Goal: Task Accomplishment & Management: Use online tool/utility

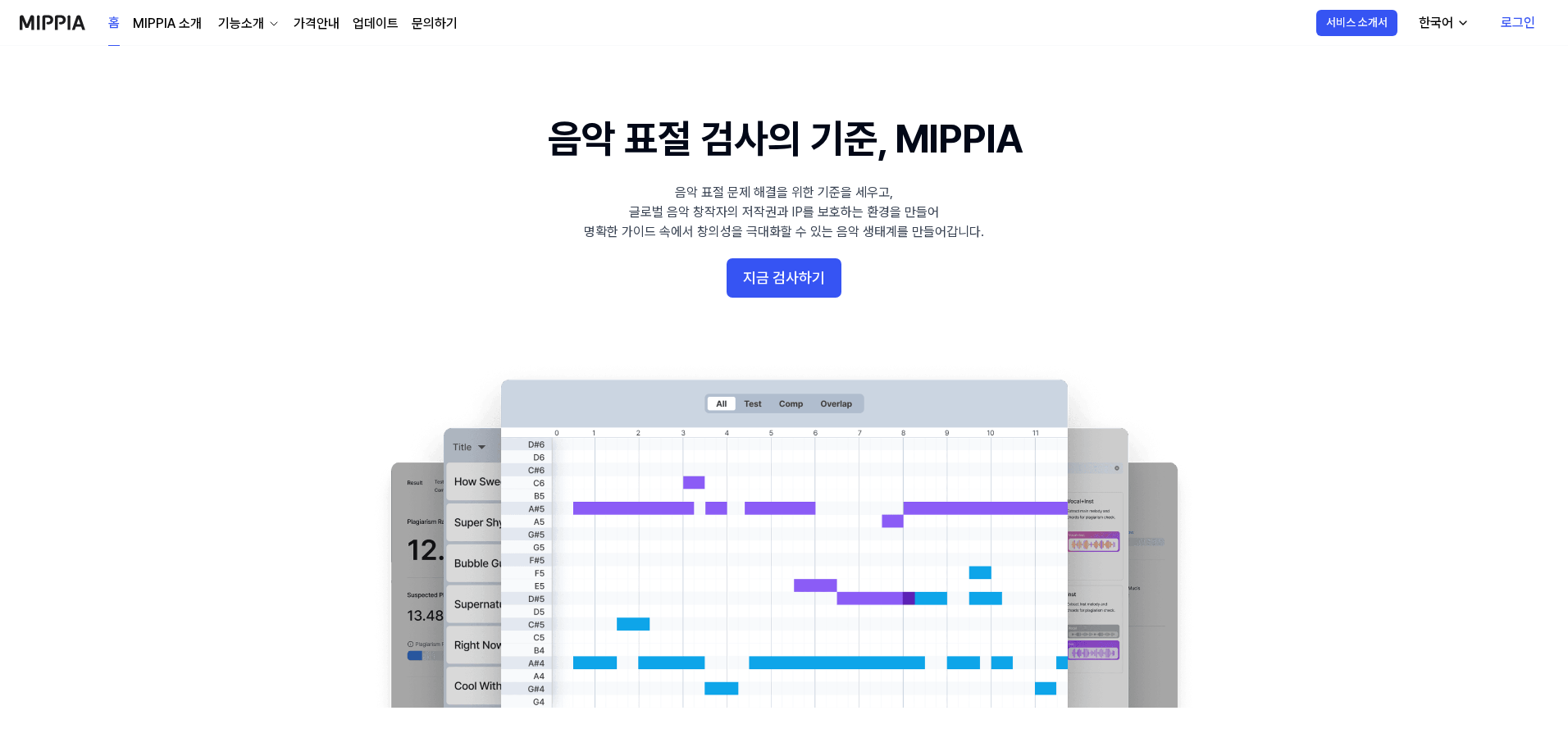
click at [1507, 21] on link "로그인" at bounding box center [1518, 22] width 61 height 46
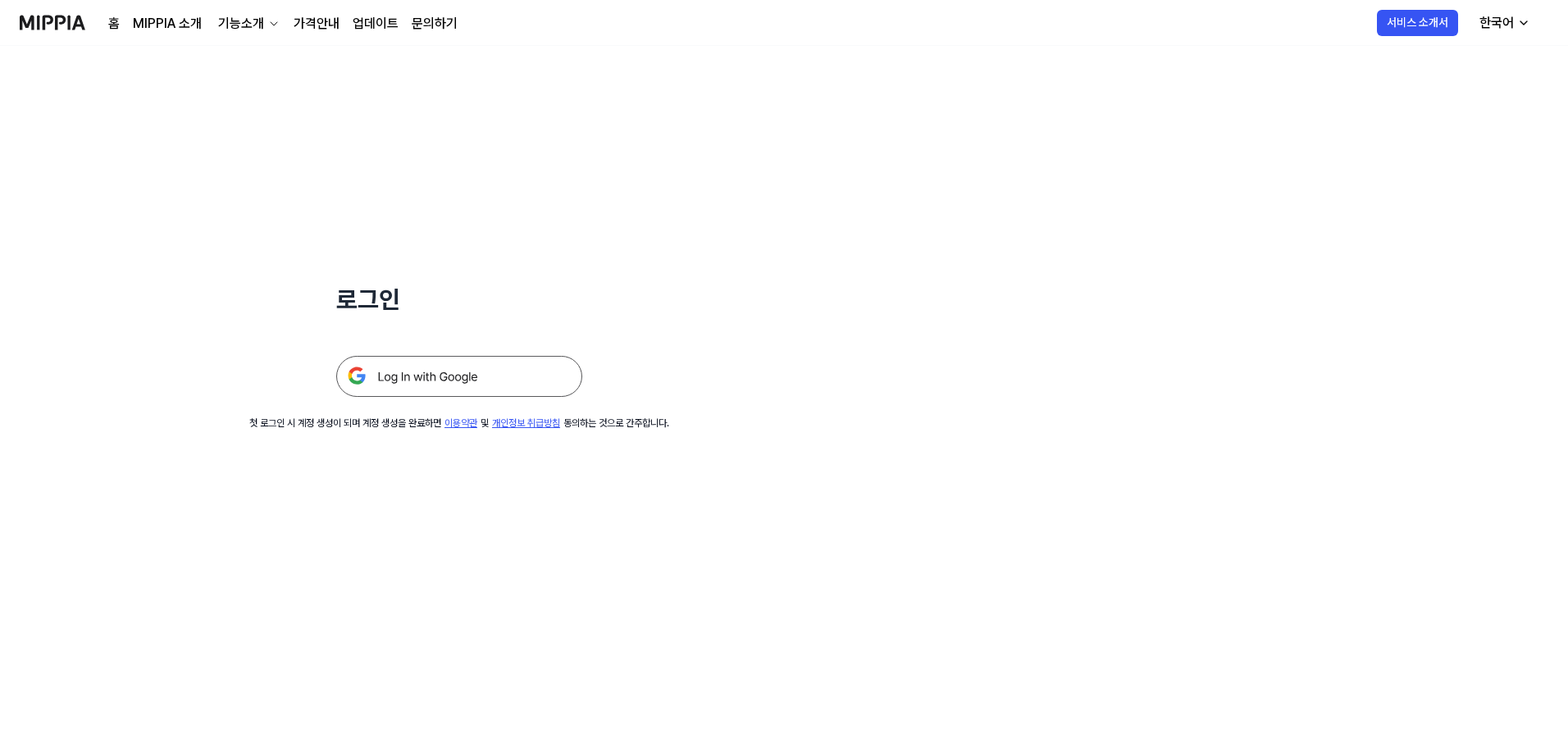
click at [460, 389] on img at bounding box center [459, 376] width 246 height 41
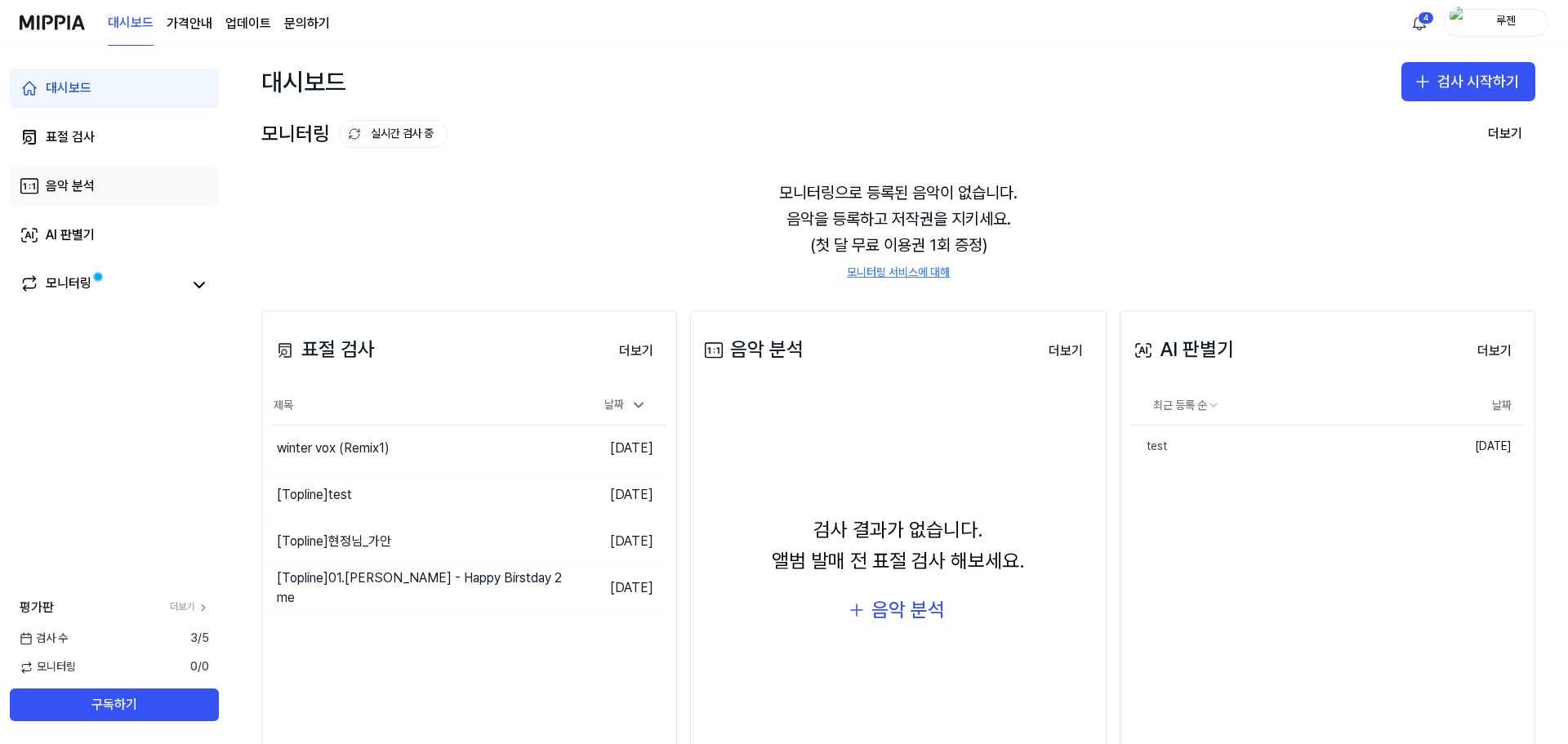
click at [96, 200] on link "음악 분석" at bounding box center [114, 186] width 209 height 39
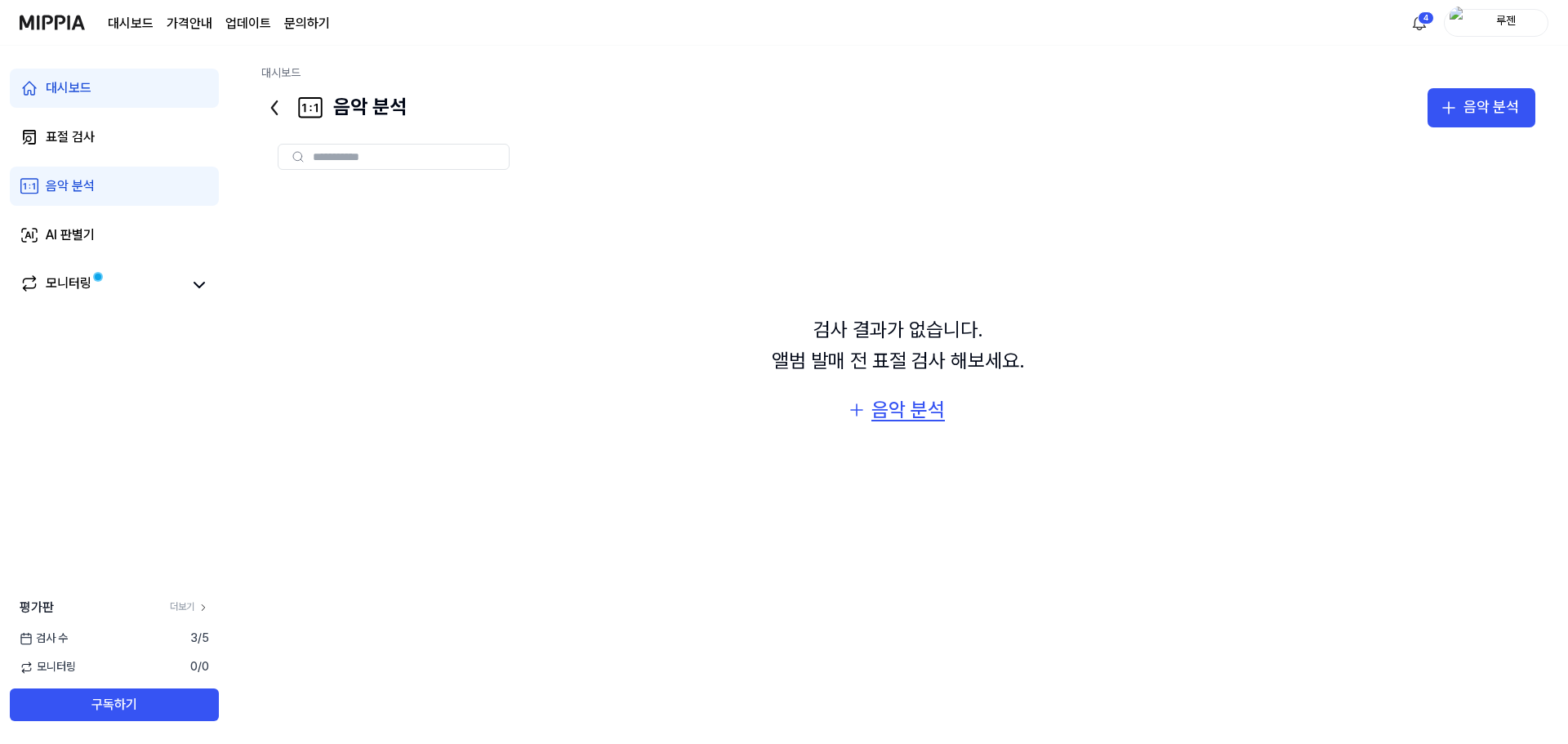
click at [906, 418] on div "음악 분석" at bounding box center [908, 409] width 74 height 31
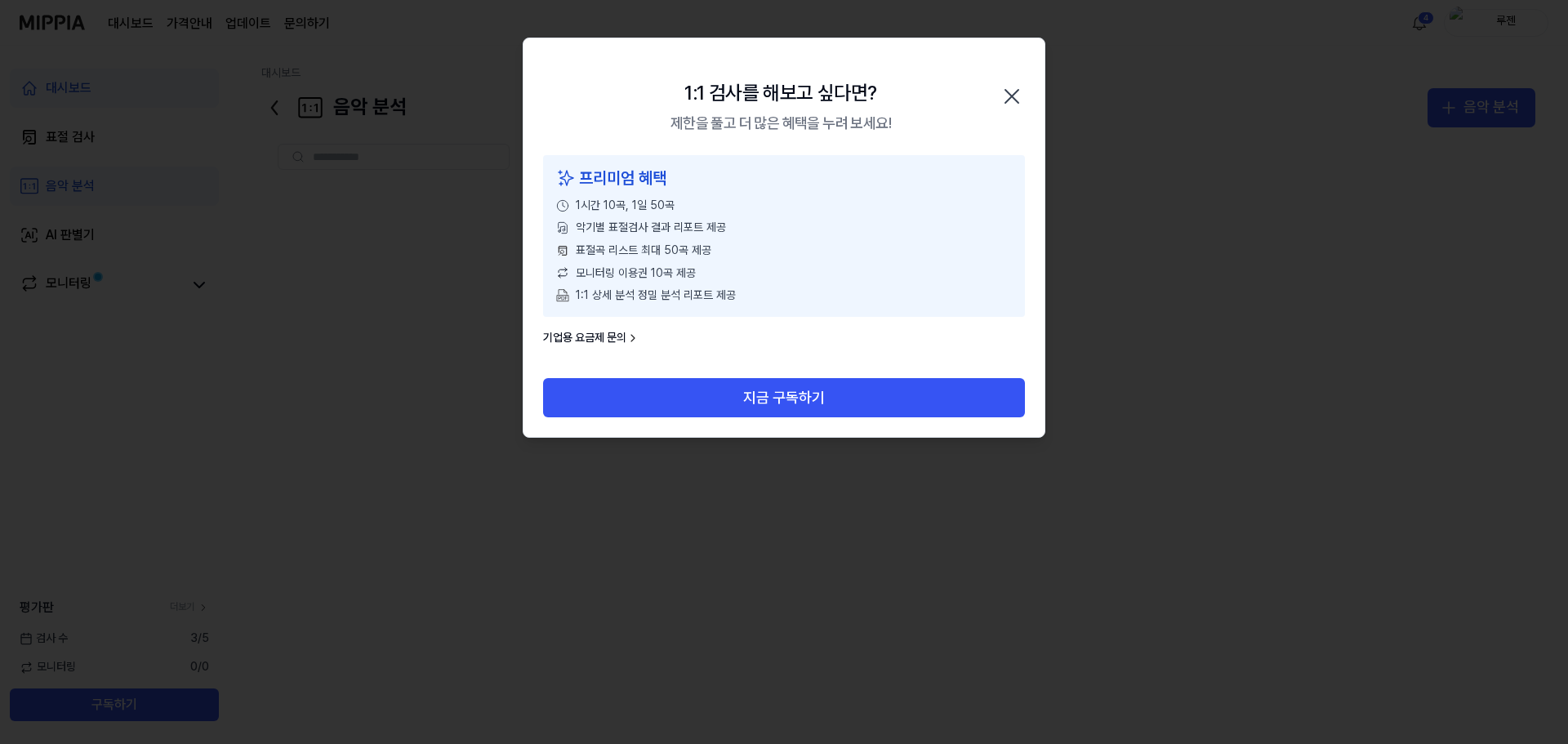
click at [1015, 96] on icon "button" at bounding box center [1011, 96] width 26 height 26
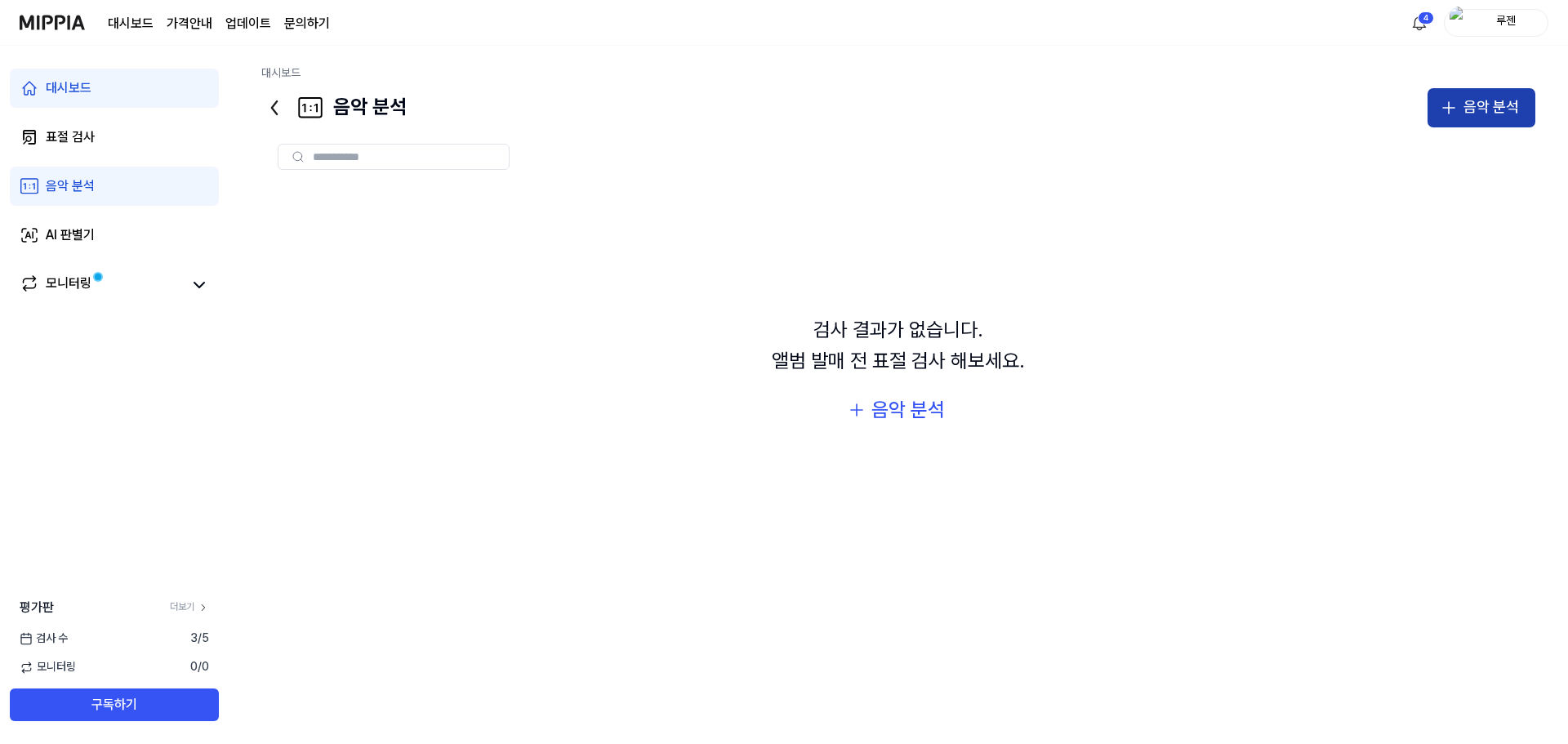
click at [1465, 116] on button "음악 분석" at bounding box center [1481, 108] width 108 height 39
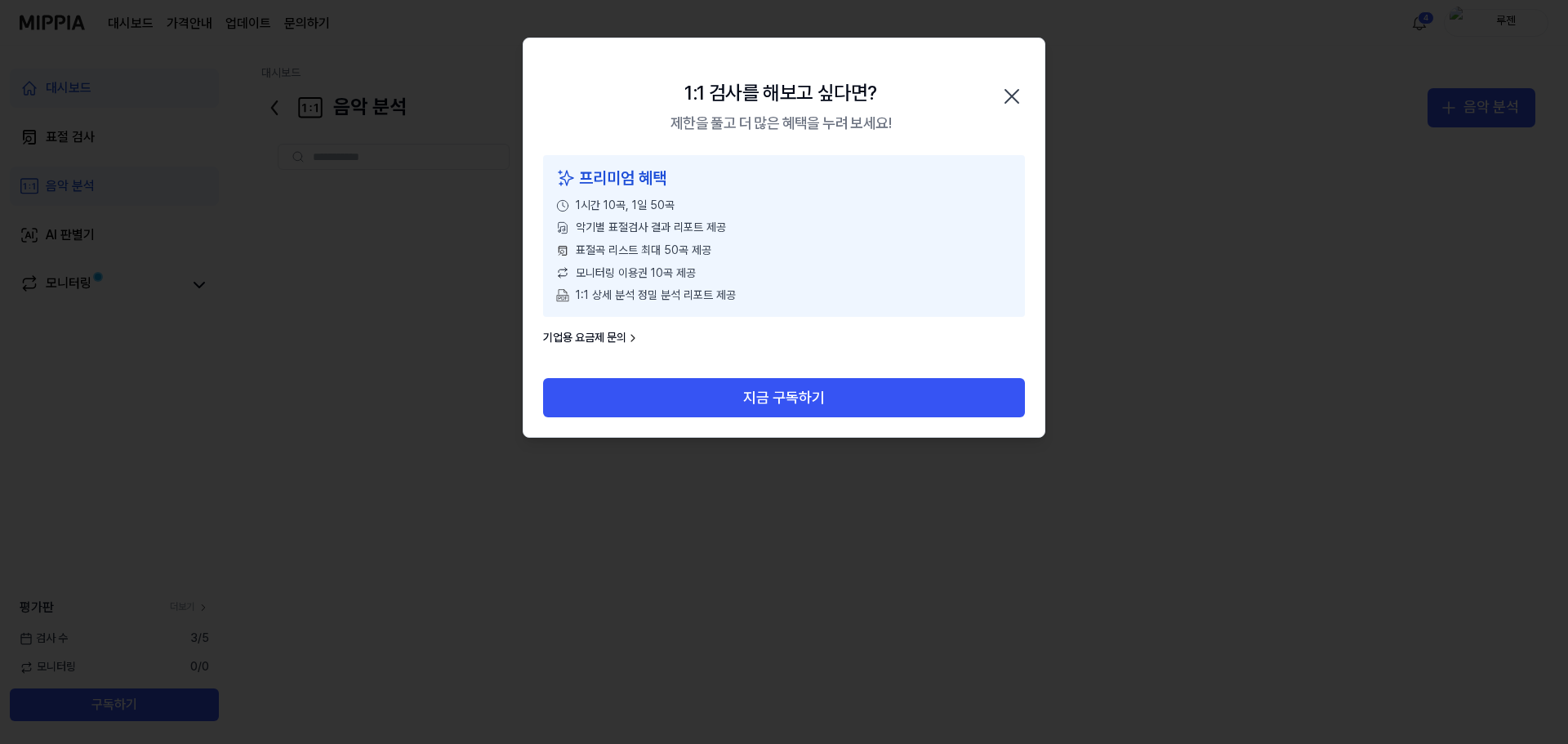
drag, startPoint x: 999, startPoint y: 77, endPoint x: 1002, endPoint y: 90, distance: 13.3
click at [1000, 77] on div "1:1 검사를 해보고 싶다면? 제한을 풀고 더 많은 혜택을 누려 보세요! 닫기" at bounding box center [784, 96] width 521 height 117
click at [1003, 93] on icon "button" at bounding box center [1011, 96] width 26 height 26
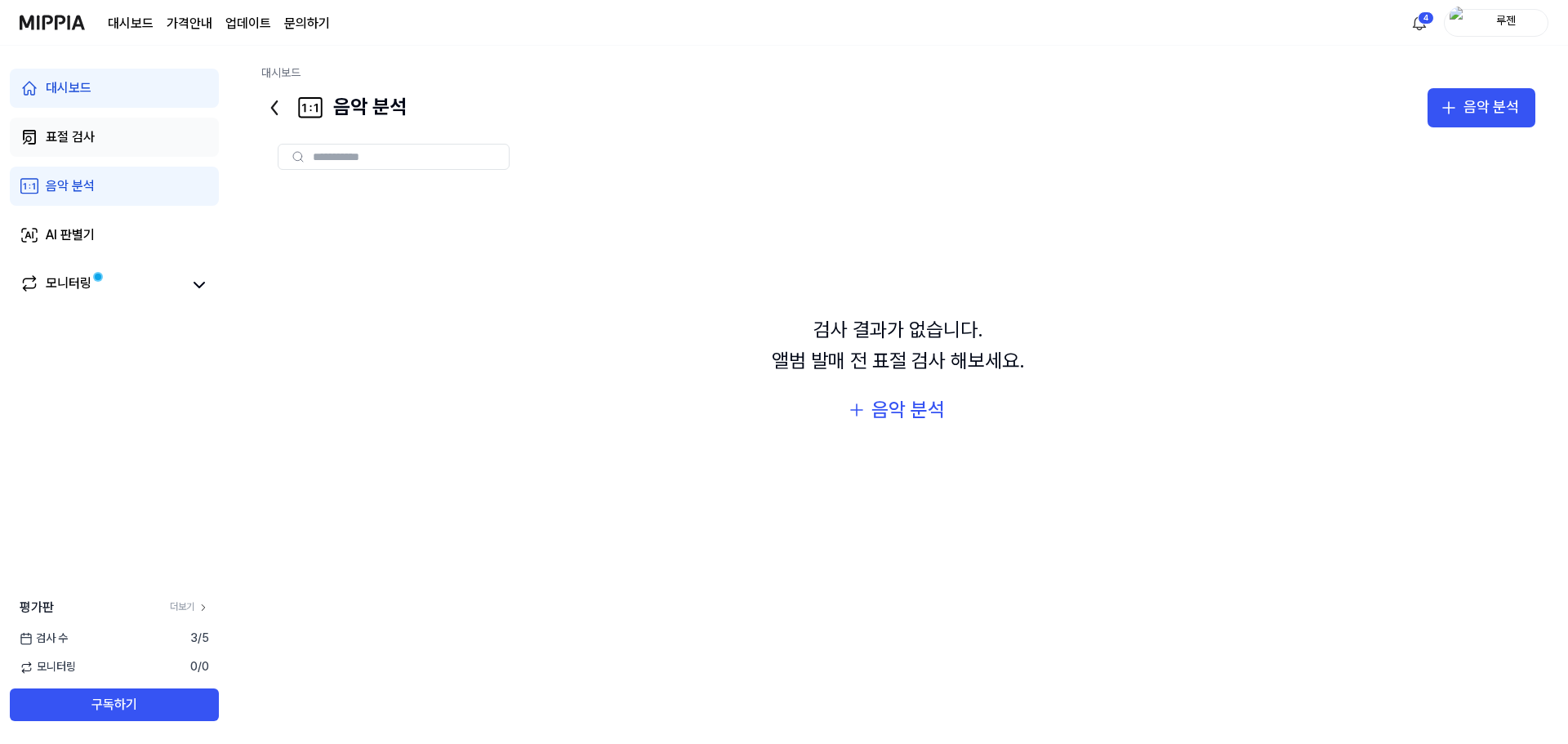
click at [75, 128] on div "표절 검사" at bounding box center [69, 137] width 49 height 20
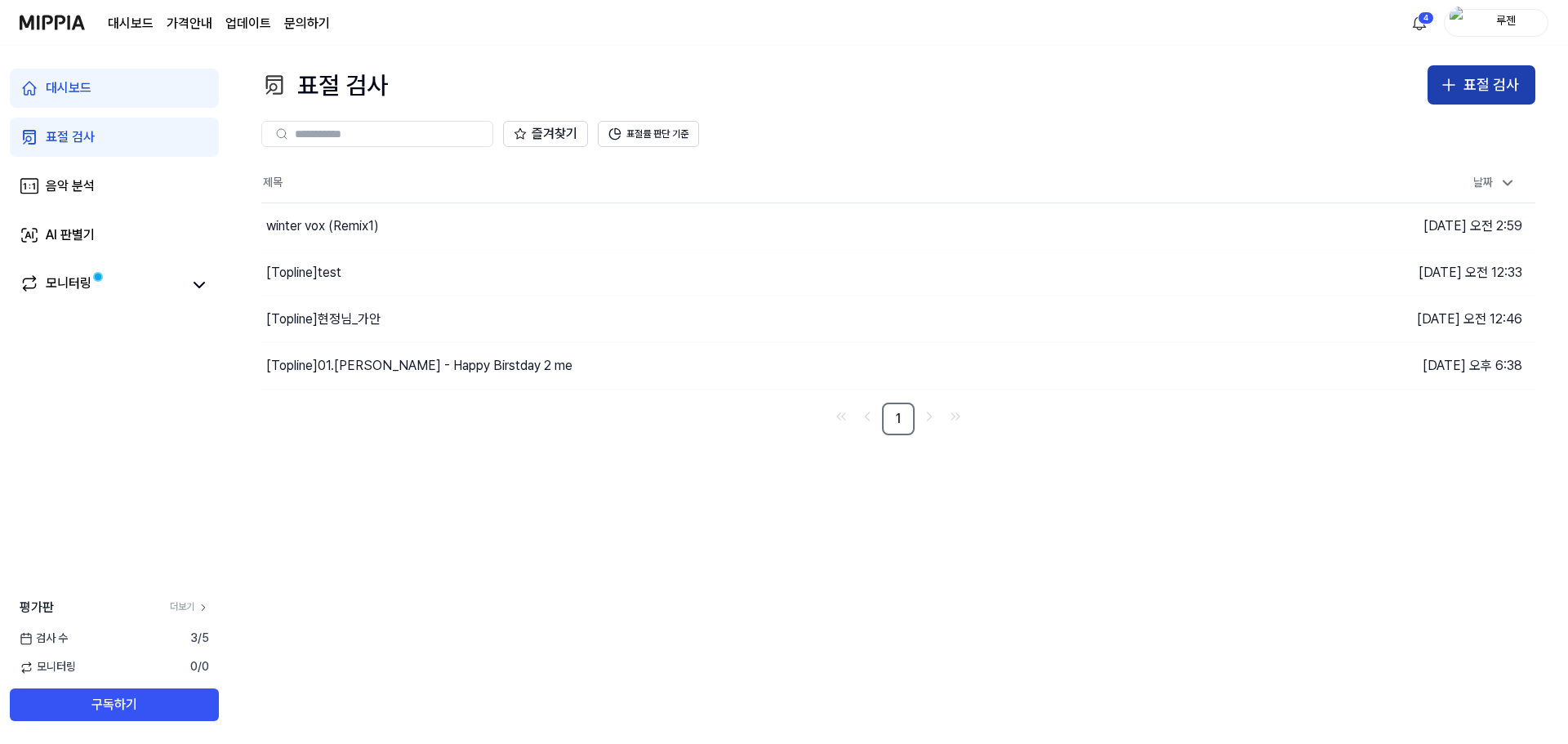
click at [1448, 77] on icon "button" at bounding box center [1449, 85] width 20 height 20
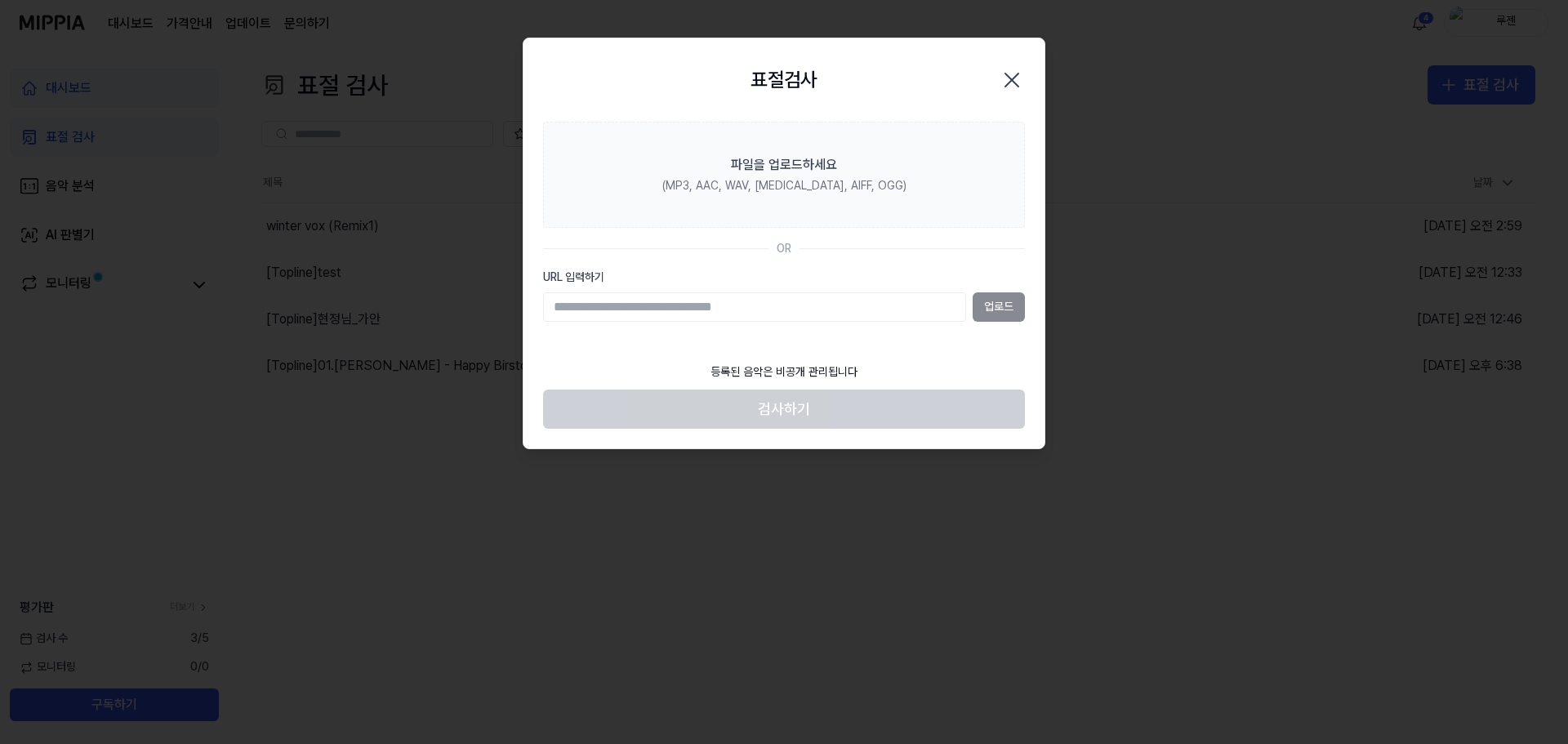
click at [776, 309] on input "URL 입력하기" at bounding box center [754, 306] width 423 height 29
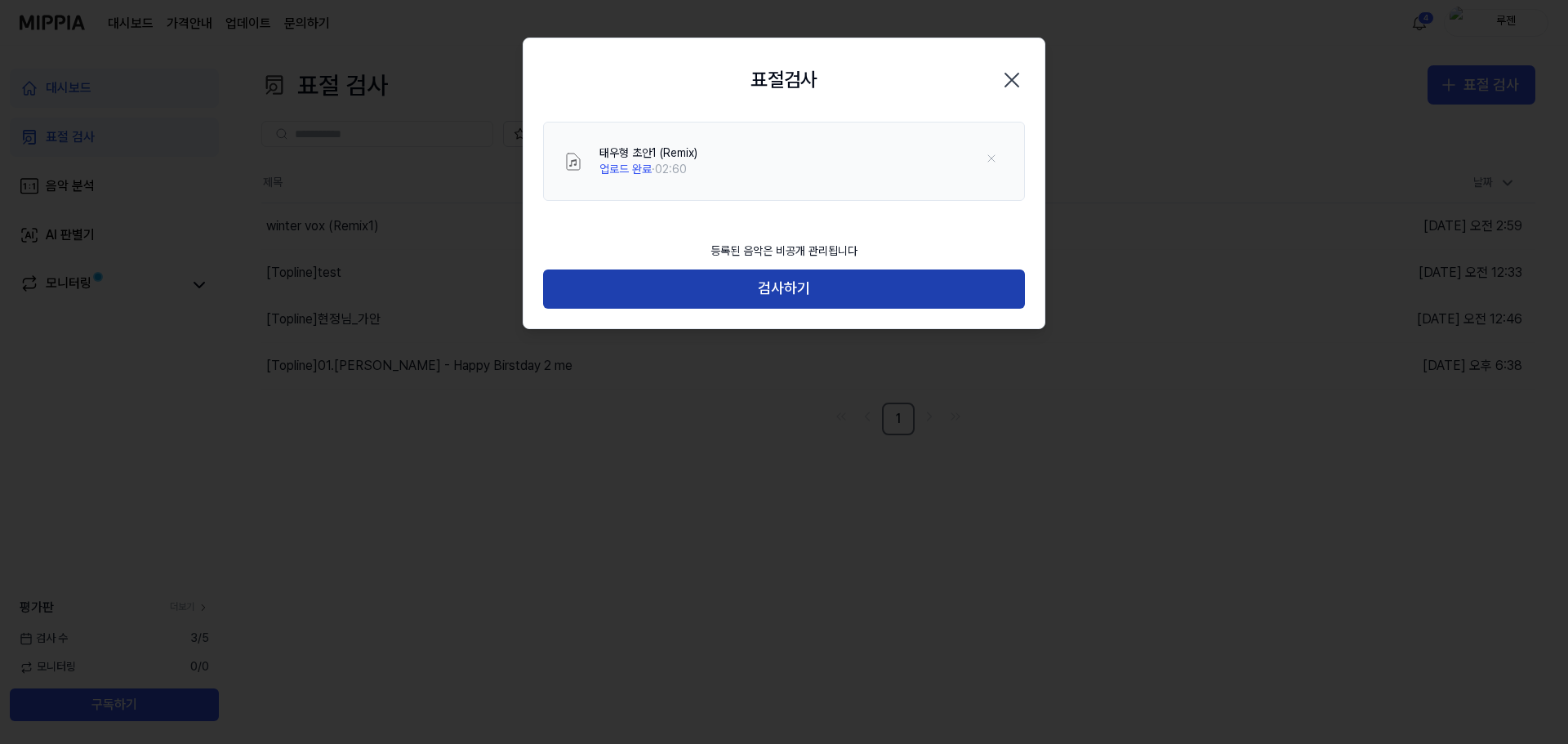
click at [806, 291] on button "검사하기" at bounding box center [784, 289] width 482 height 39
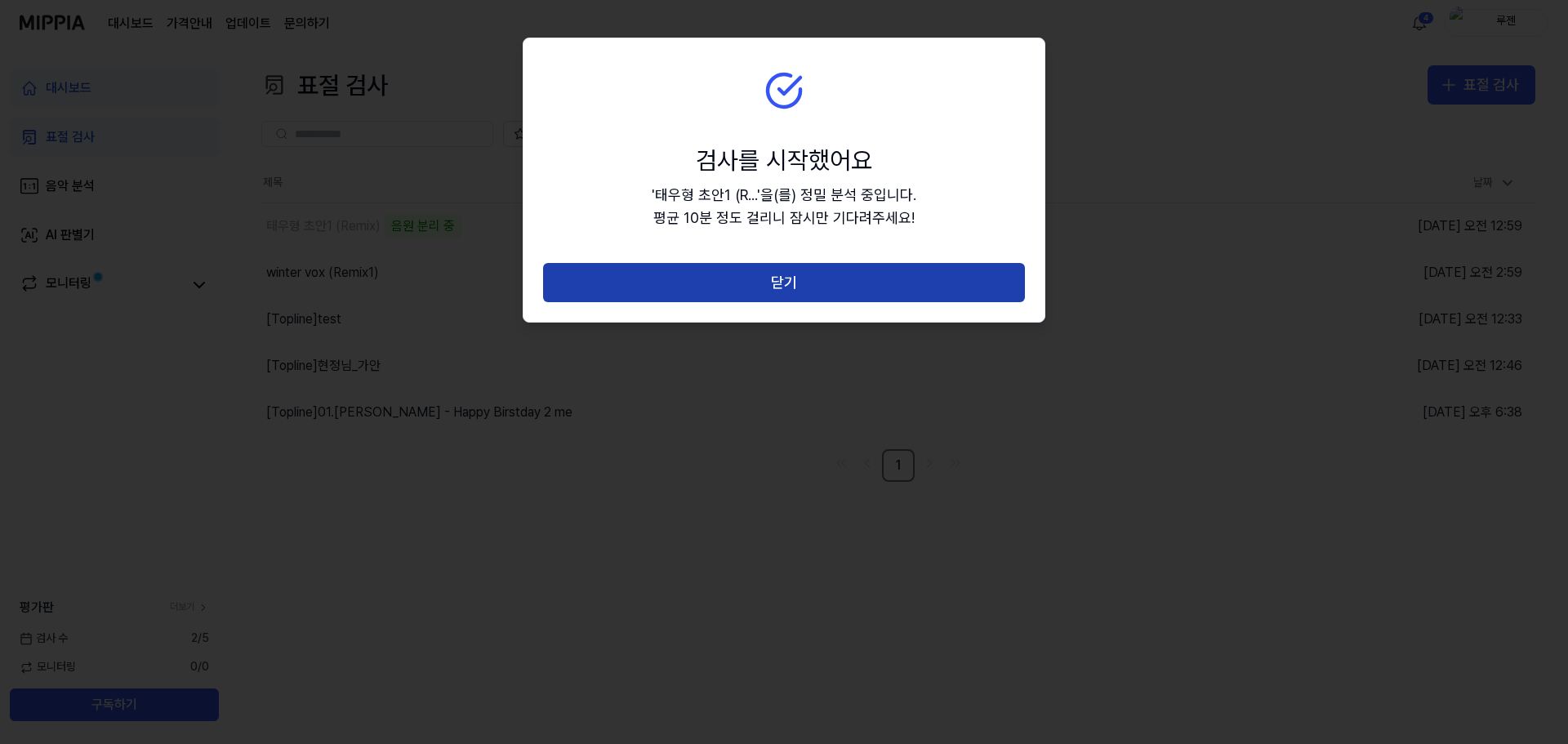
click at [804, 297] on button "닫기" at bounding box center [784, 282] width 482 height 39
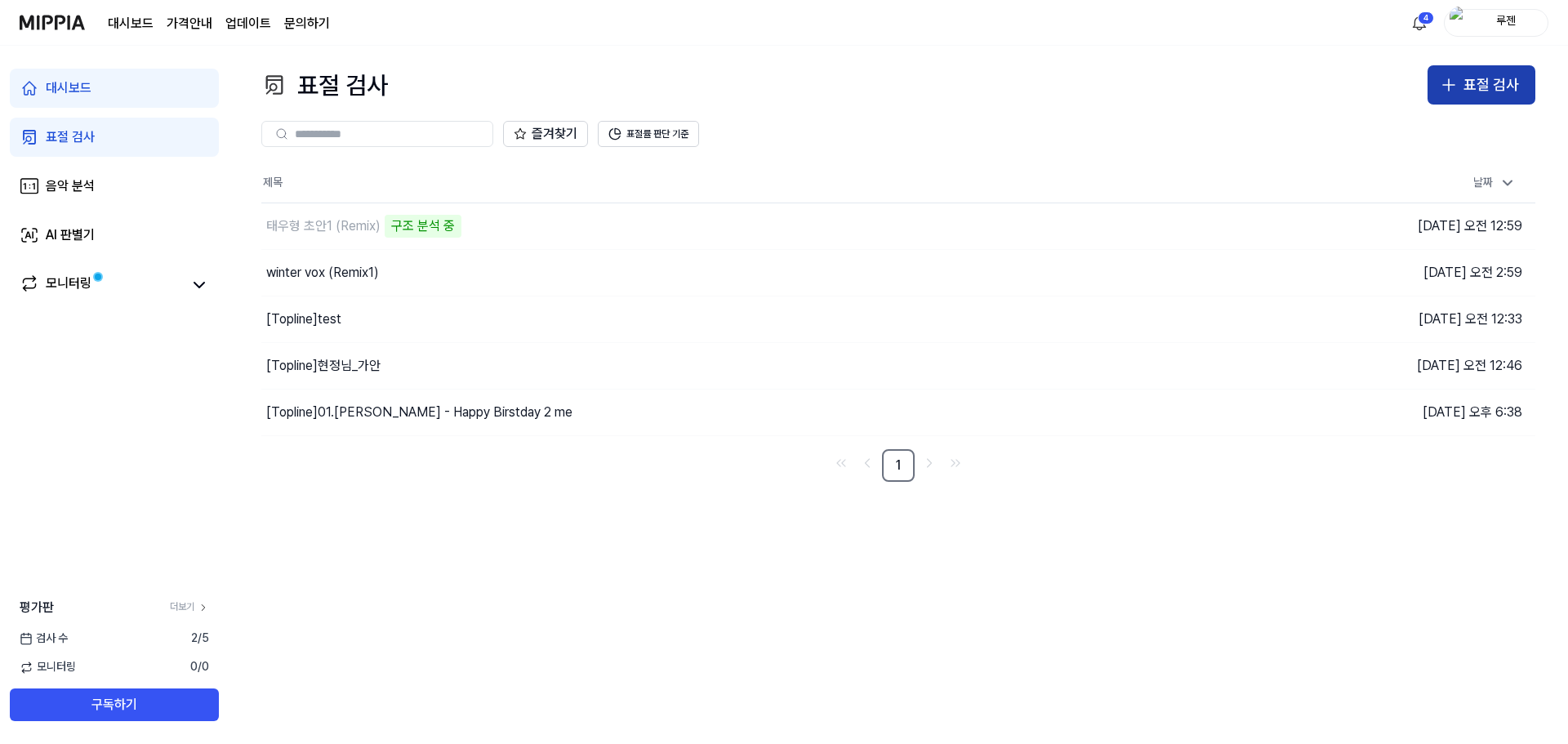
click at [1458, 92] on icon "button" at bounding box center [1449, 85] width 20 height 20
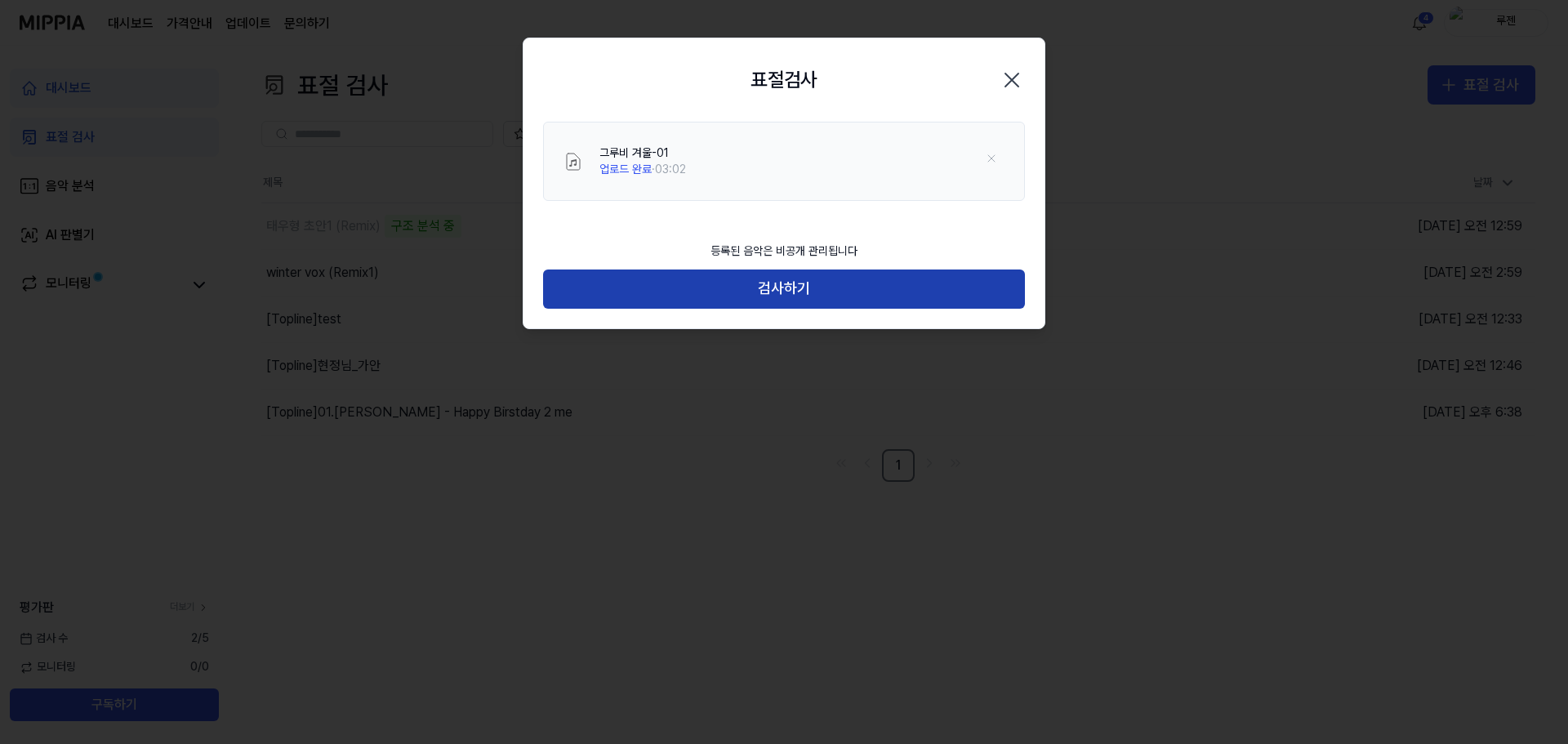
click at [822, 296] on button "검사하기" at bounding box center [784, 289] width 482 height 39
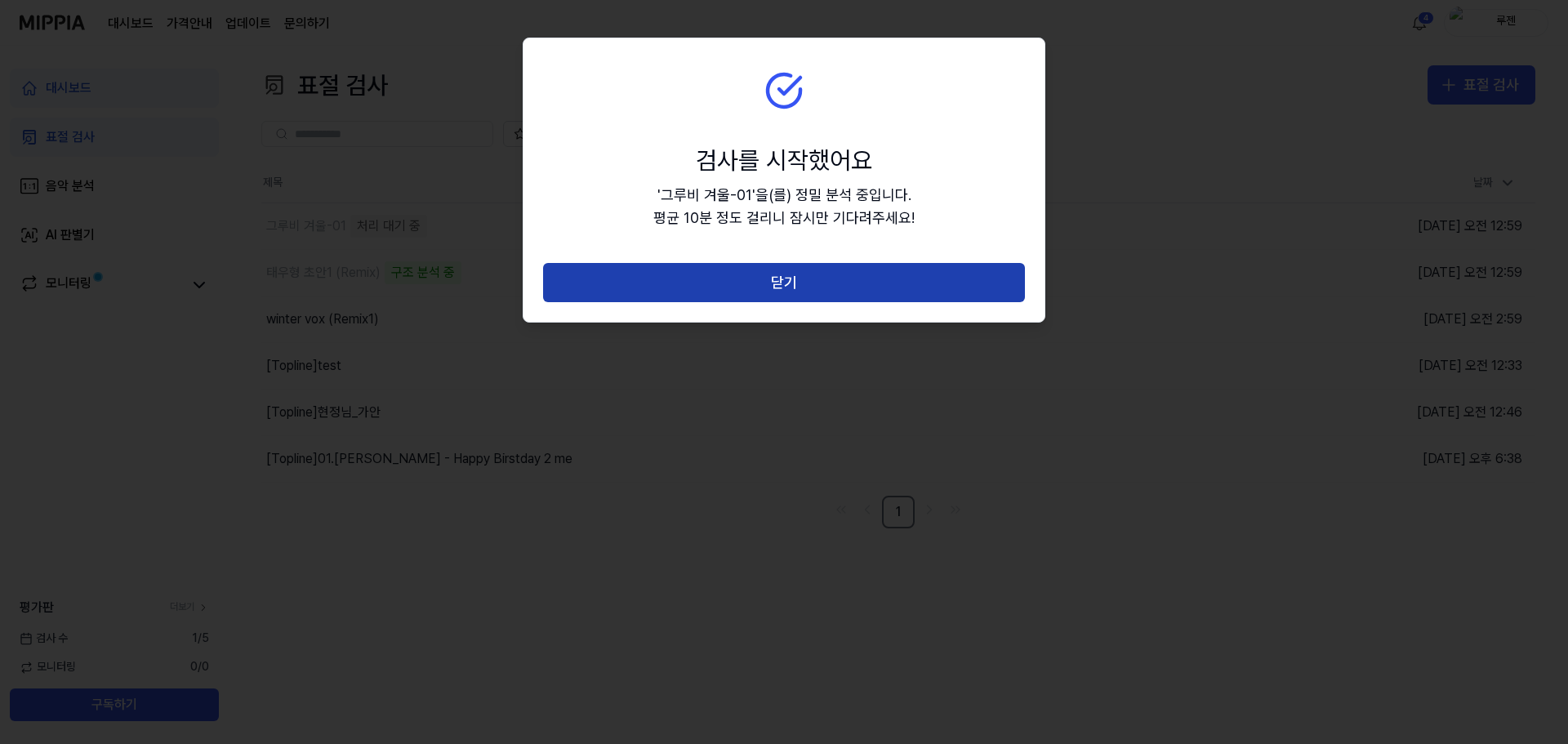
click at [784, 279] on button "닫기" at bounding box center [784, 282] width 482 height 39
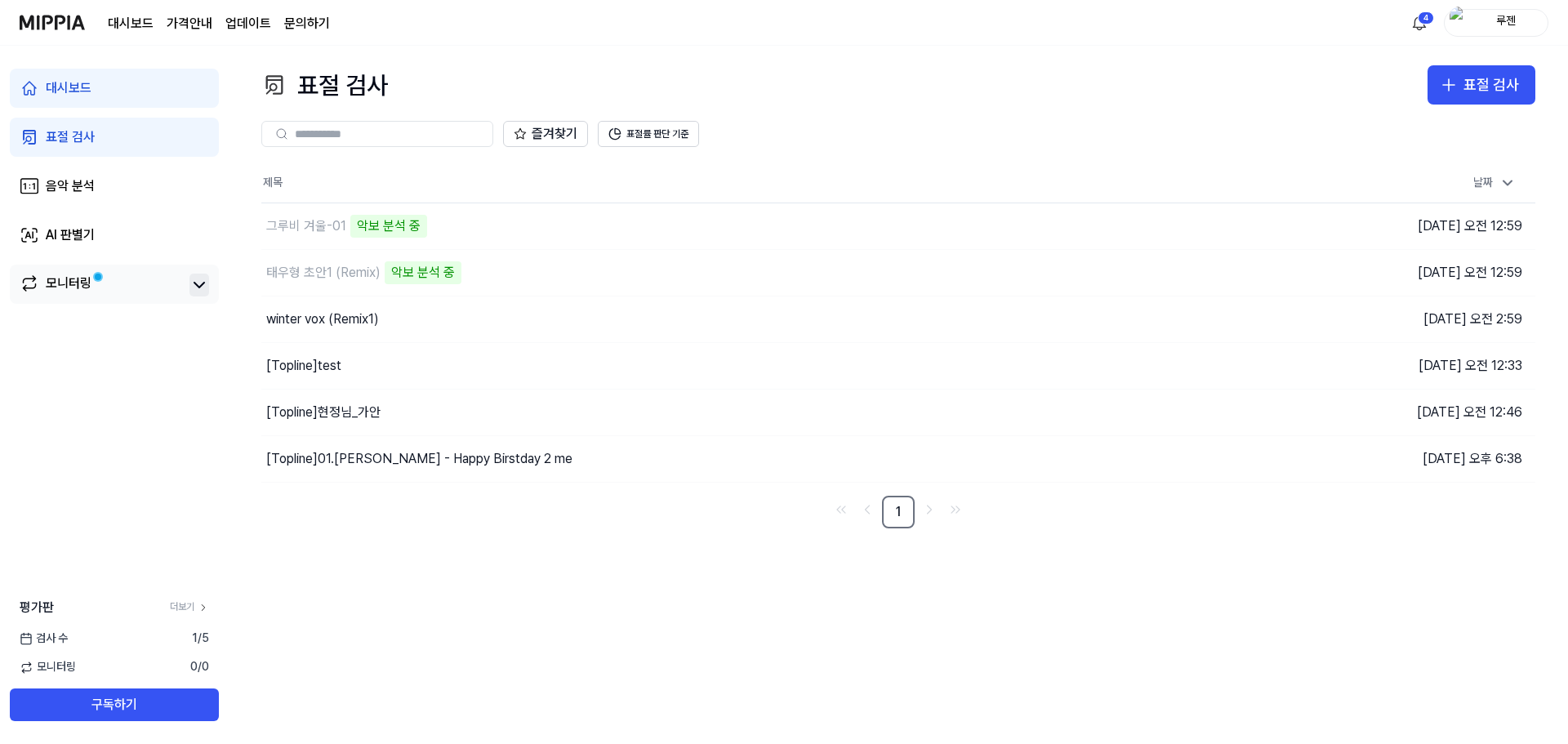
click at [208, 282] on icon at bounding box center [199, 285] width 20 height 20
click at [188, 293] on div "모니터링" at bounding box center [114, 285] width 190 height 23
click at [65, 287] on div "모니터링" at bounding box center [68, 285] width 45 height 23
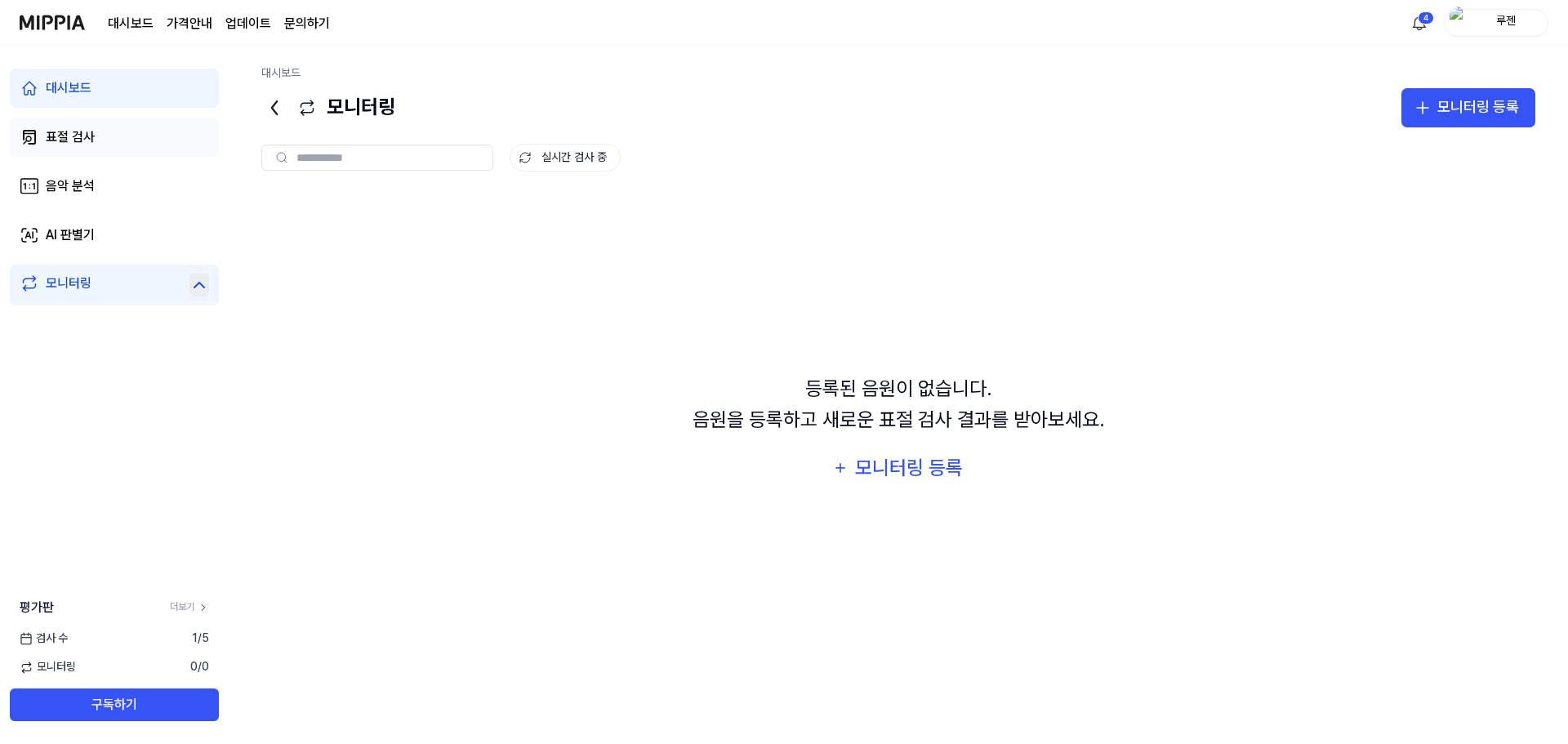
click at [52, 134] on div "표절 검사" at bounding box center [69, 137] width 49 height 20
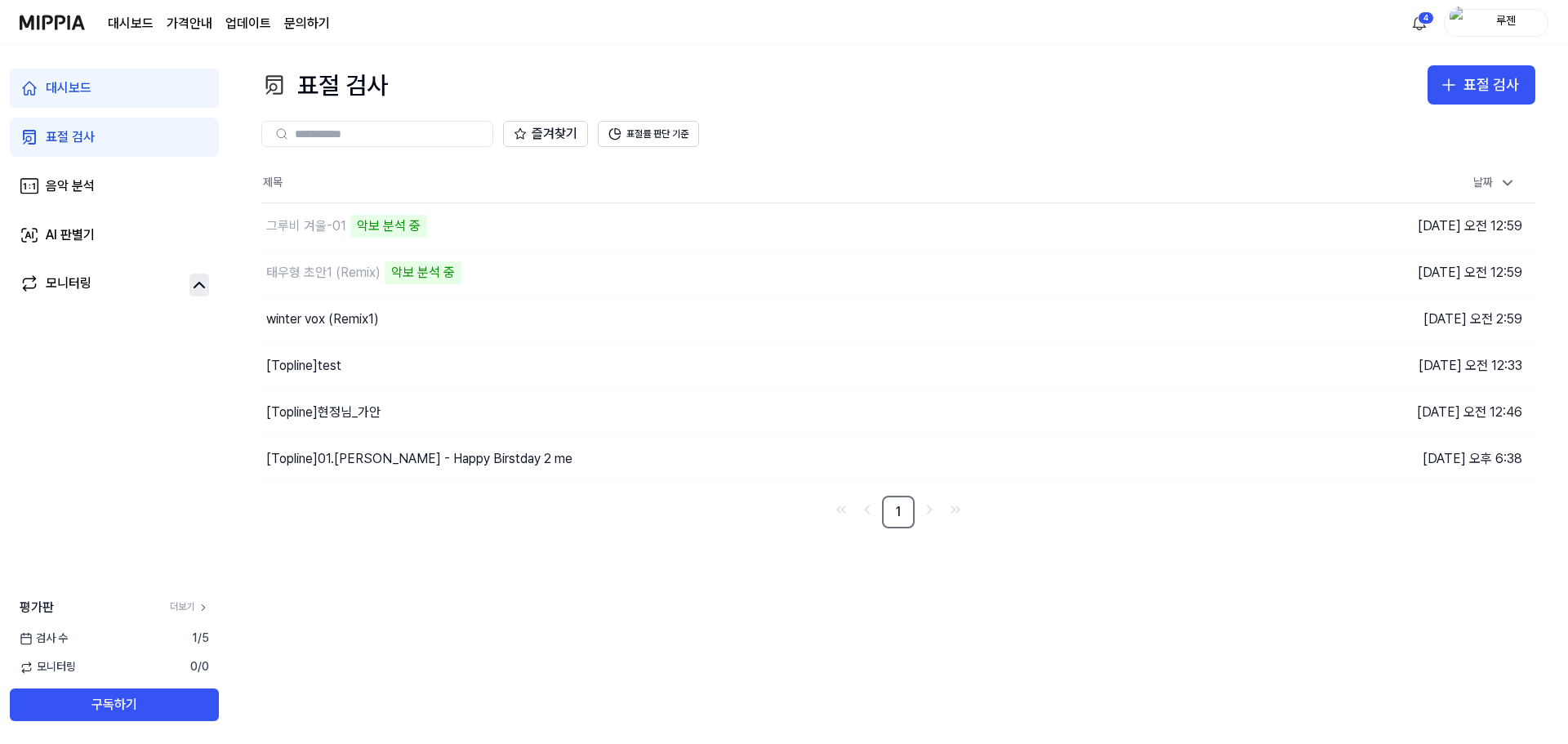
click at [864, 131] on div "즐겨찾기 표절률 판단 기준" at bounding box center [898, 133] width 1274 height 26
click at [925, 116] on div "즐겨찾기 표절률 판단 기준" at bounding box center [898, 133] width 1274 height 59
click at [355, 281] on div "태우형 초안1 (Remix)" at bounding box center [323, 272] width 114 height 20
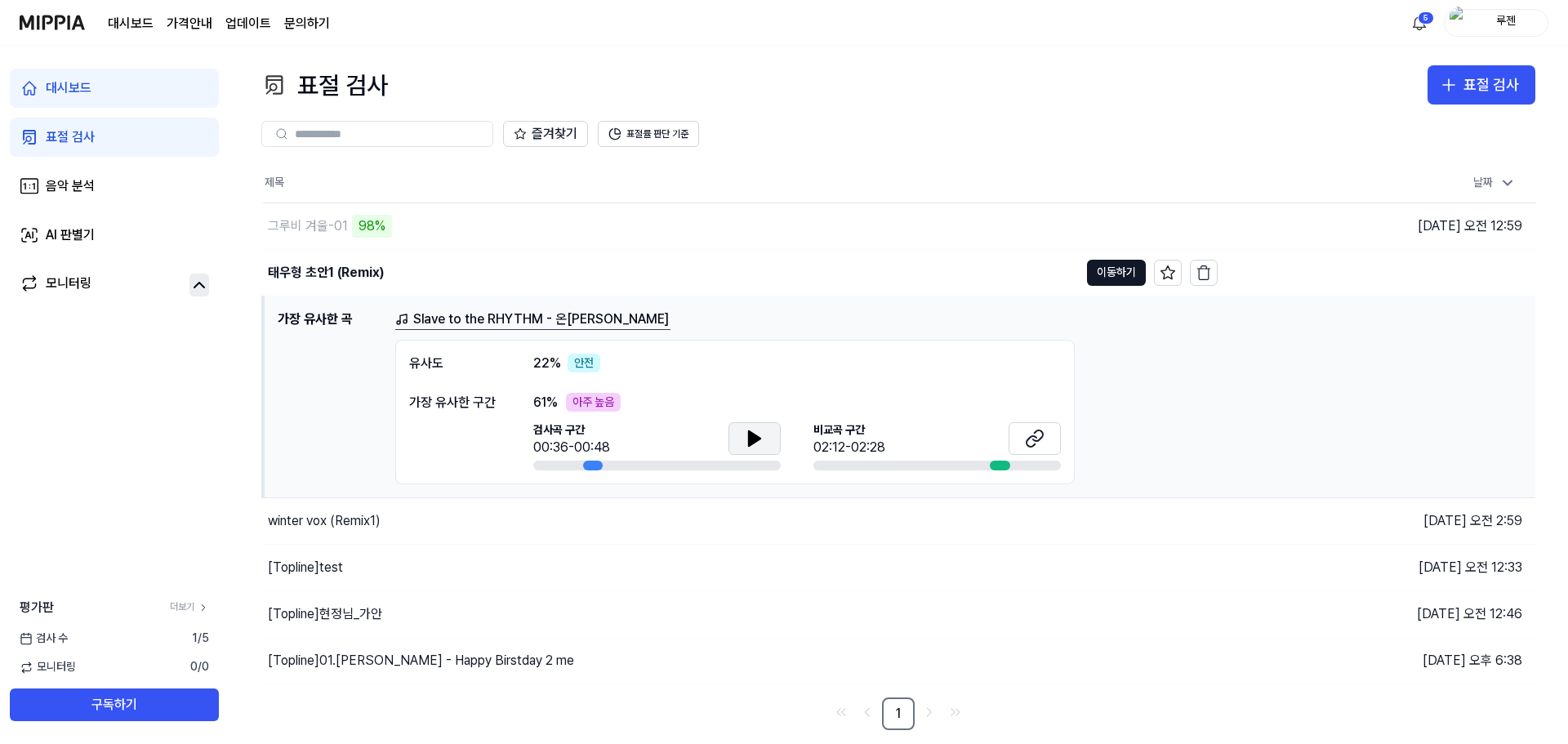
click at [753, 443] on icon at bounding box center [754, 438] width 12 height 15
click at [1028, 442] on icon at bounding box center [1035, 439] width 20 height 20
click at [734, 432] on button at bounding box center [754, 438] width 53 height 33
click at [313, 222] on div "그루비 겨울-01" at bounding box center [308, 226] width 80 height 20
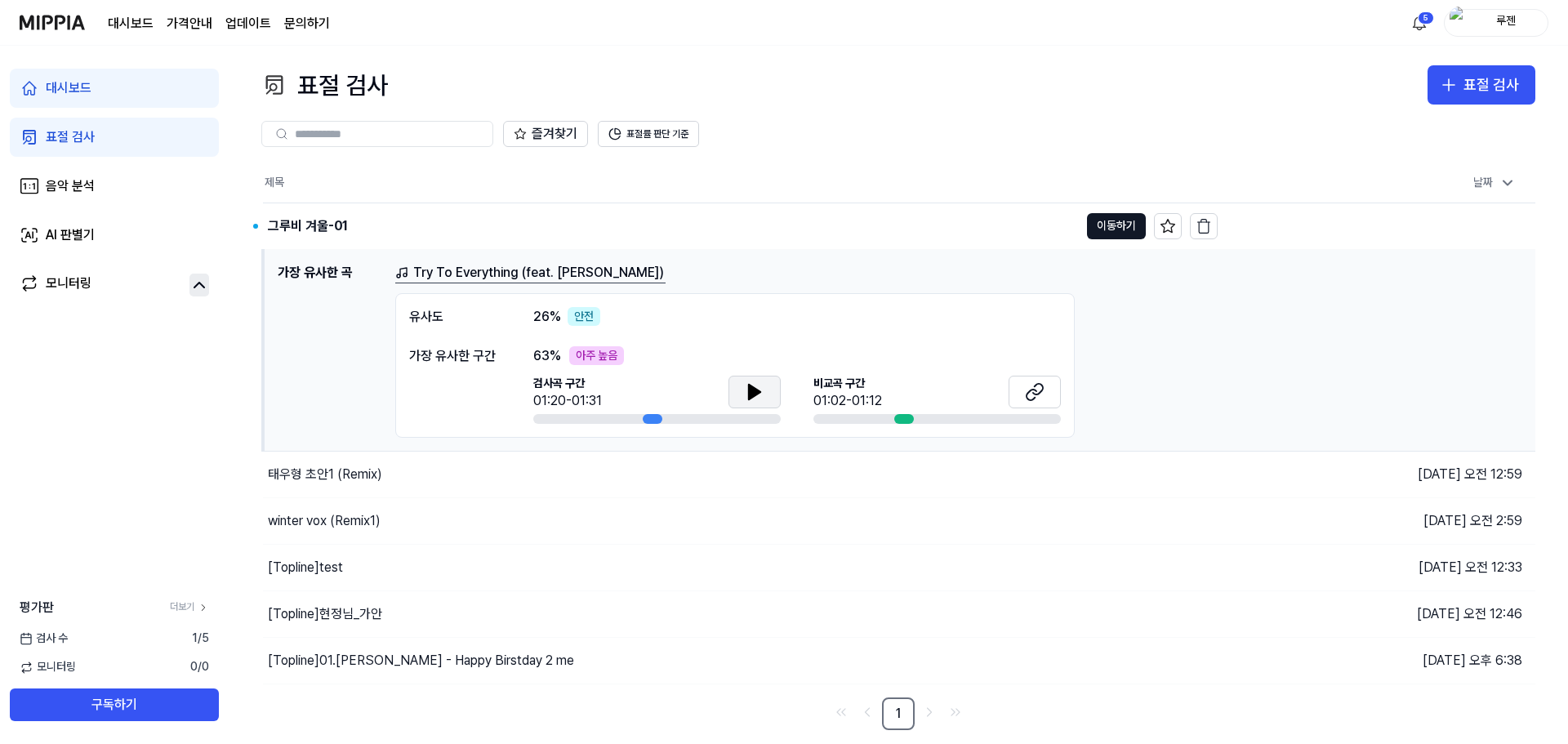
click at [747, 387] on icon at bounding box center [755, 392] width 20 height 20
click at [766, 396] on button at bounding box center [754, 392] width 53 height 33
click at [1047, 390] on button at bounding box center [1035, 392] width 53 height 33
click at [459, 352] on div "가장 유사한 구간" at bounding box center [455, 356] width 92 height 20
click at [1101, 230] on button "이동하기" at bounding box center [1117, 225] width 59 height 26
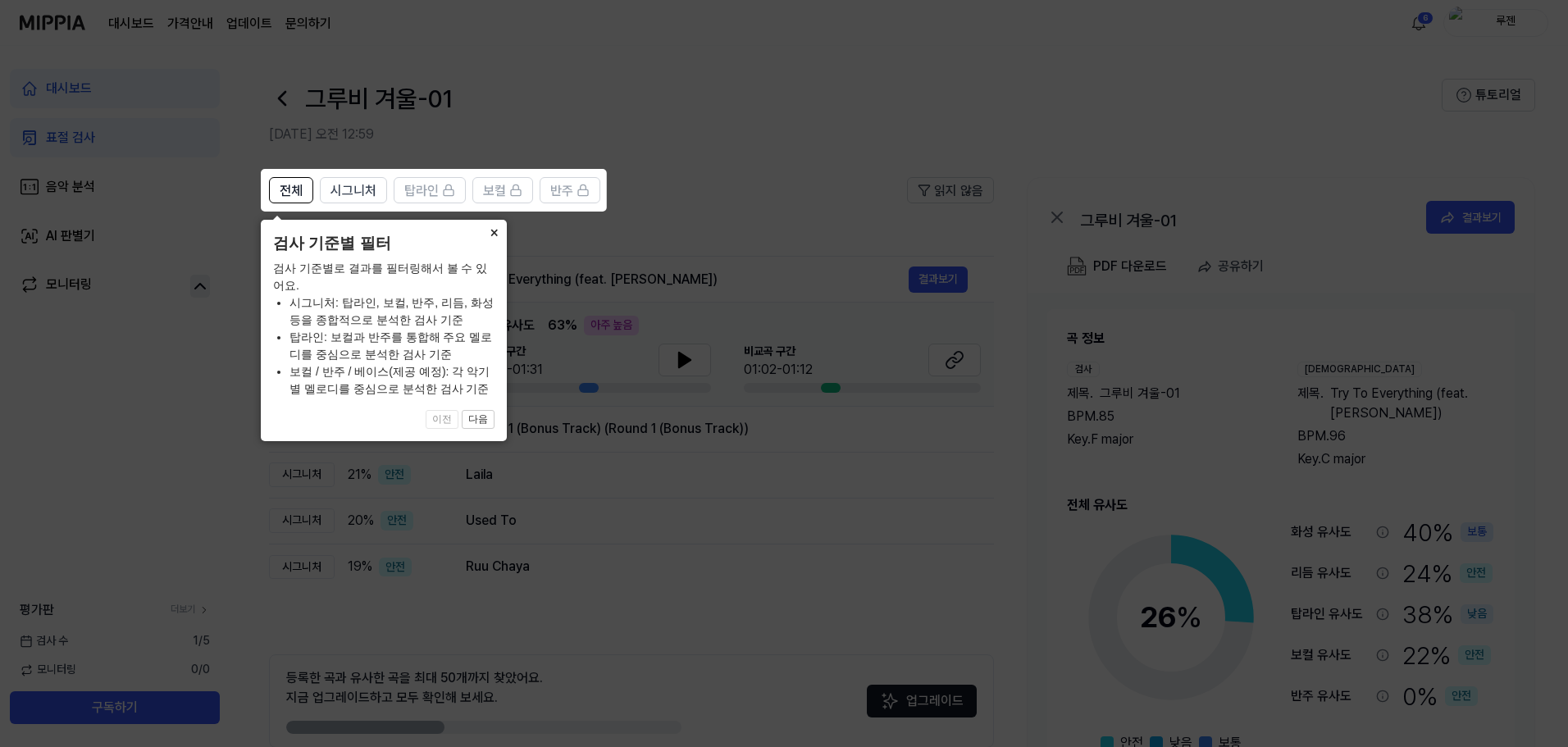
click at [489, 235] on button "×" at bounding box center [493, 231] width 26 height 23
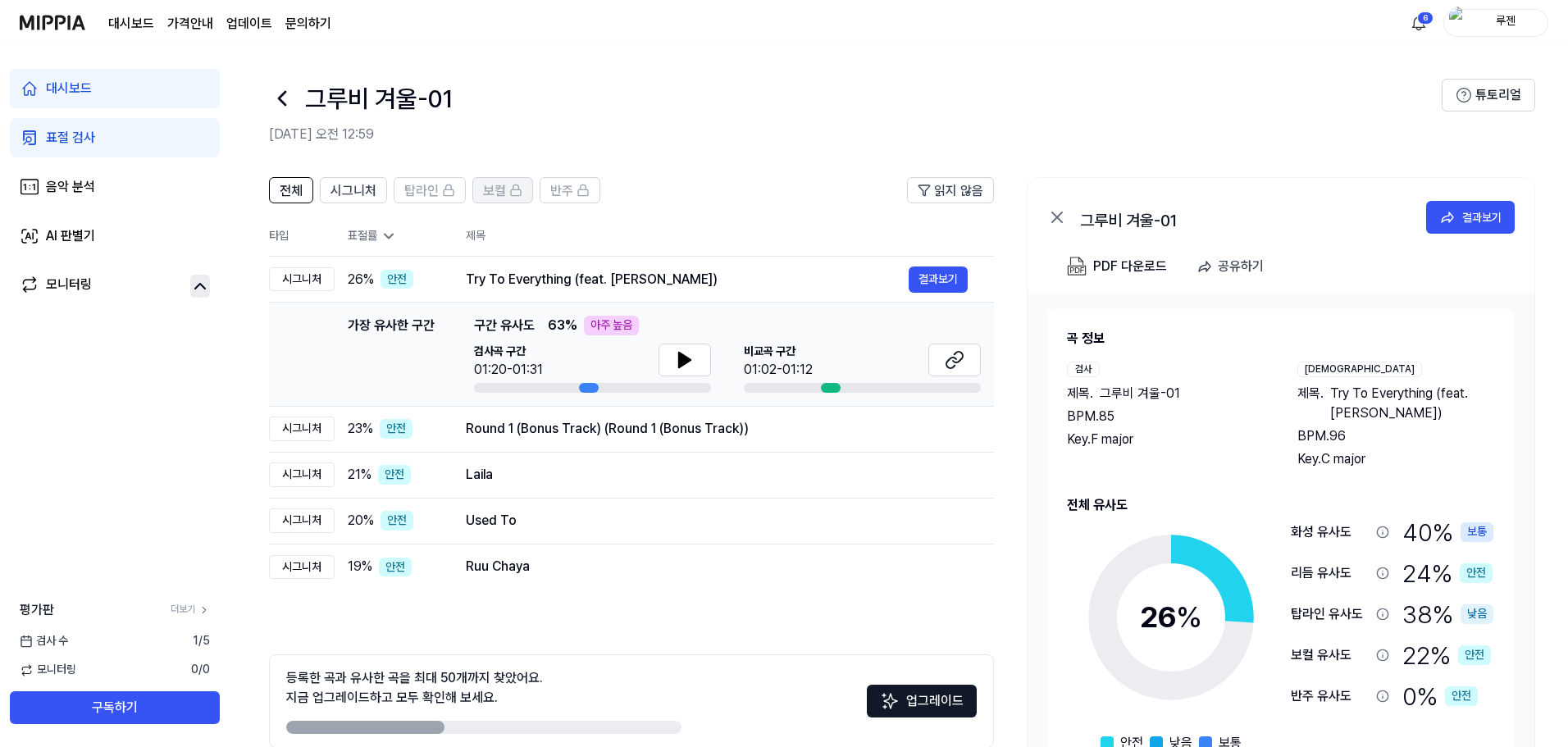
click at [505, 199] on div "보컬" at bounding box center [502, 190] width 39 height 21
click at [505, 198] on div "보컬" at bounding box center [502, 190] width 39 height 21
click at [501, 190] on span "보컬" at bounding box center [494, 191] width 23 height 20
click at [510, 191] on rect at bounding box center [515, 192] width 10 height 5
click at [507, 189] on div "보컬" at bounding box center [502, 190] width 39 height 21
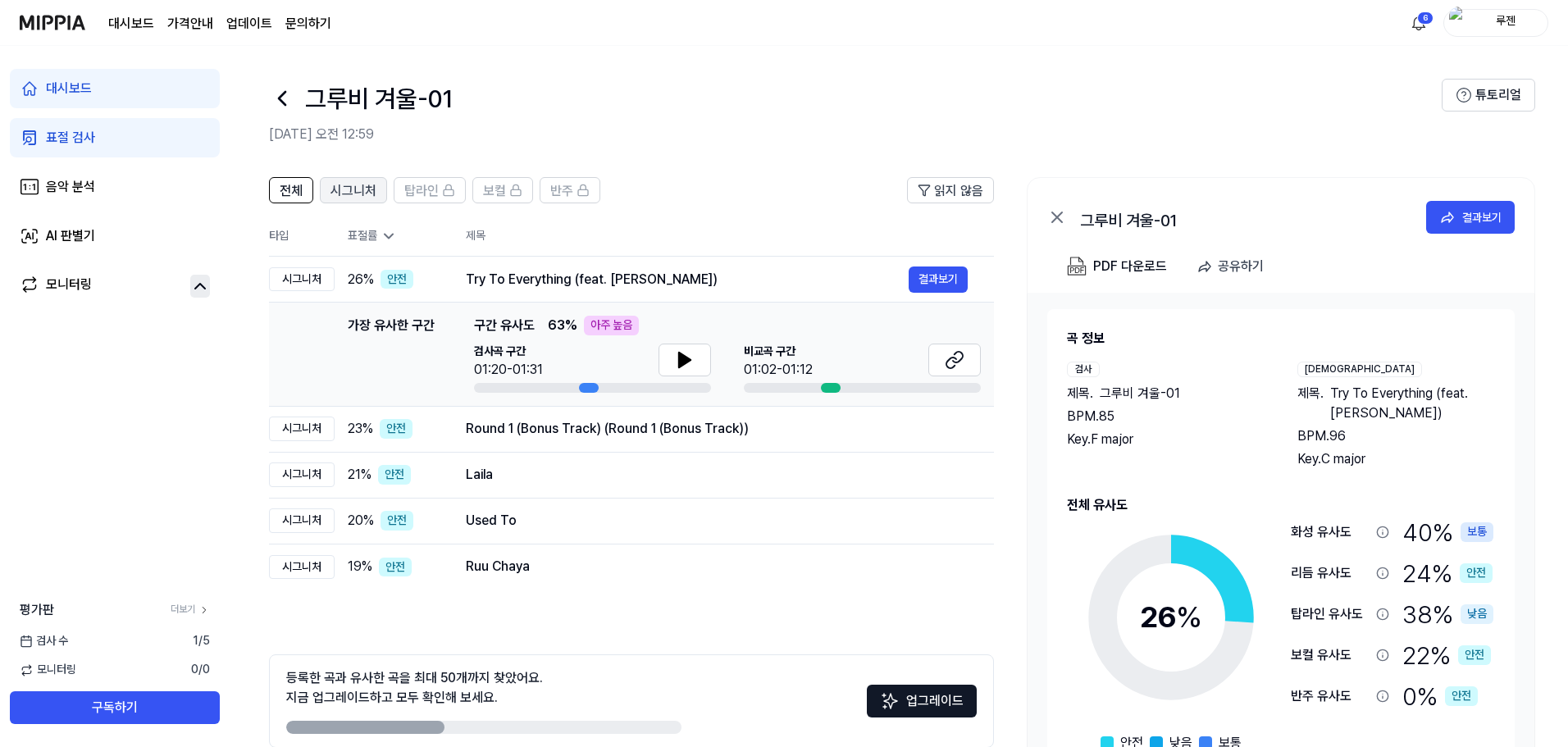
click at [358, 200] on span "시그니처" at bounding box center [353, 191] width 46 height 20
click at [296, 206] on header "전체 시그니처 탑라인 보컬 반주 읽지 않음" at bounding box center [631, 197] width 725 height 39
click at [298, 197] on span "전체" at bounding box center [291, 191] width 23 height 20
click at [529, 189] on button "보컬" at bounding box center [502, 189] width 61 height 26
click at [520, 197] on div "보컬" at bounding box center [502, 190] width 39 height 21
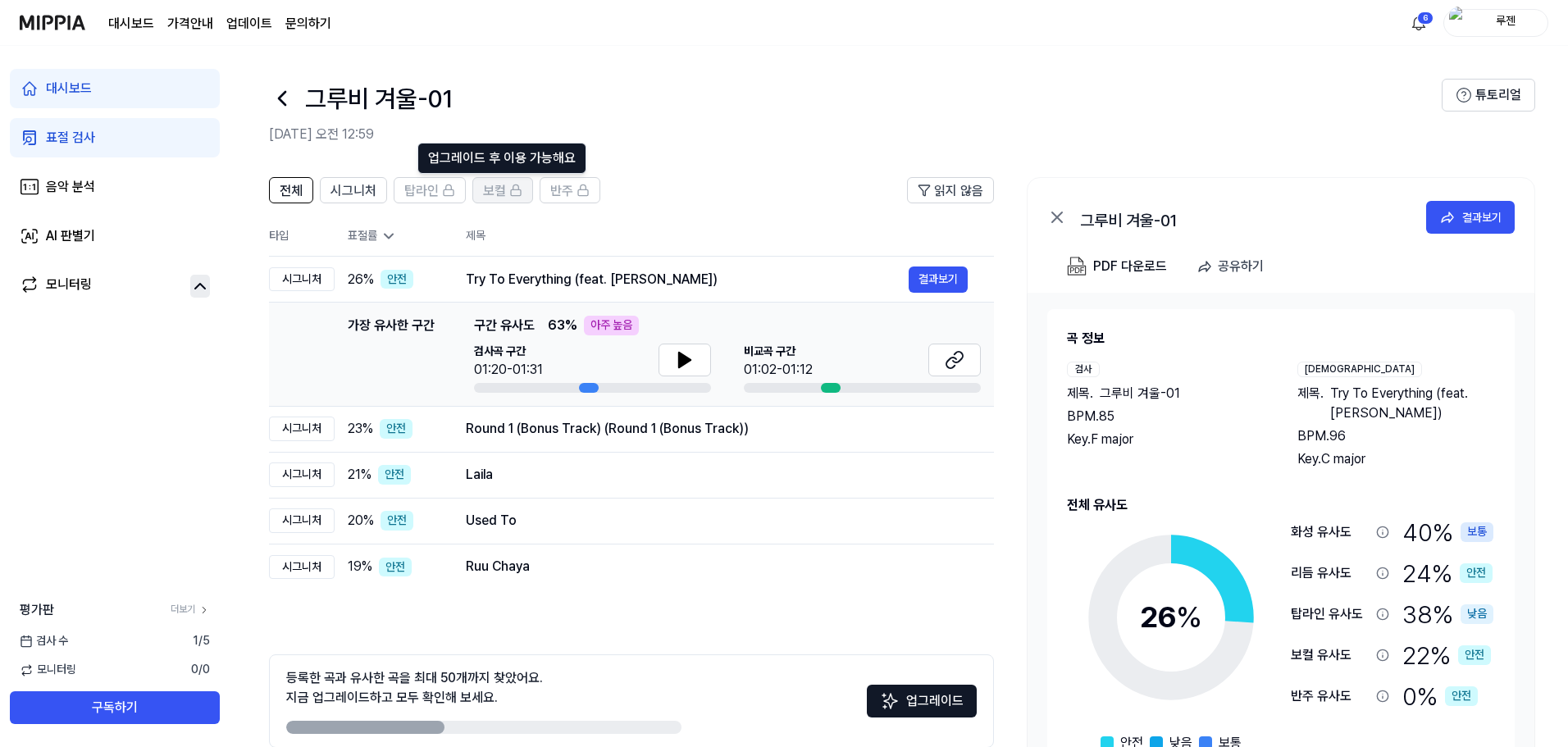
click at [518, 197] on div "보컬" at bounding box center [502, 190] width 39 height 21
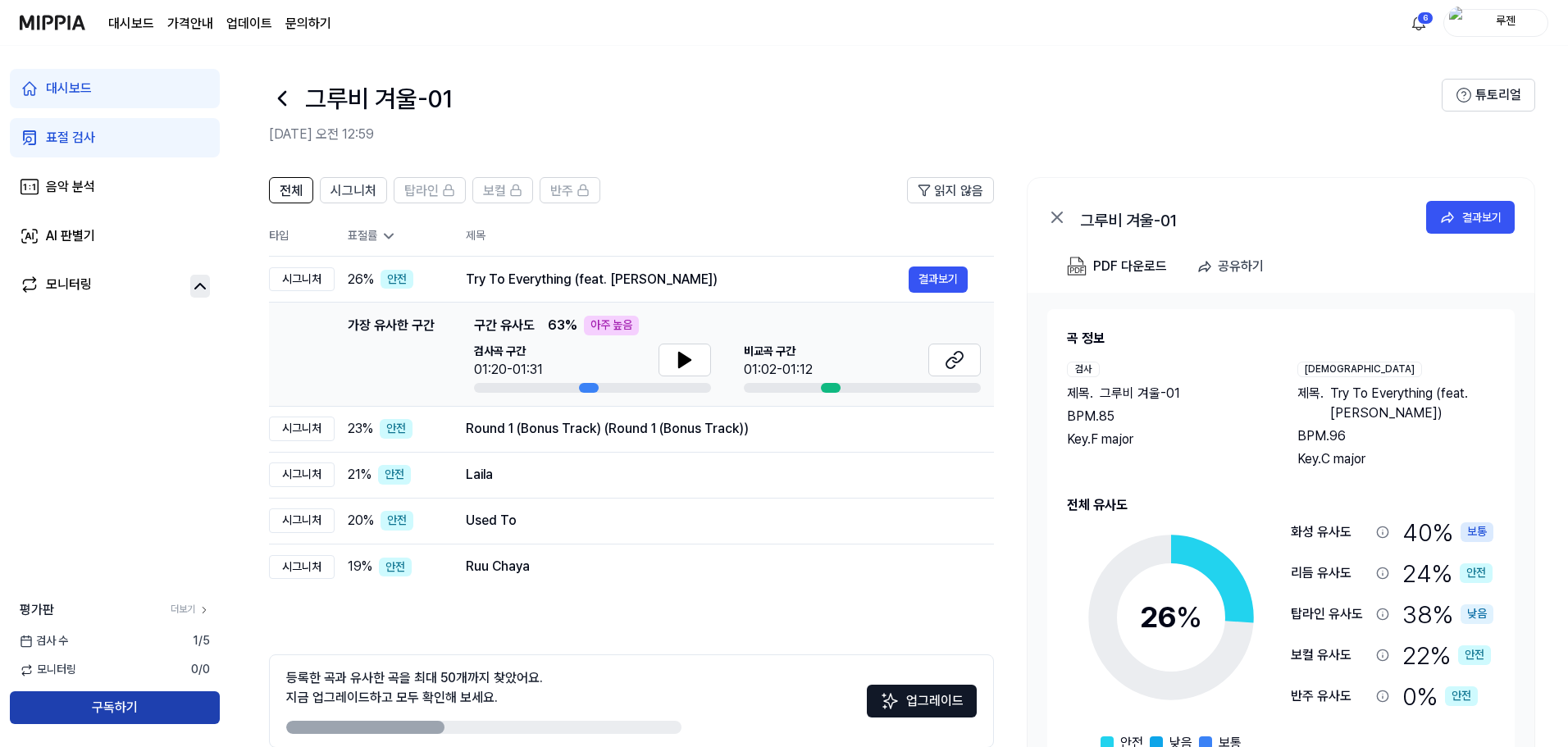
click at [124, 705] on button "구독하기" at bounding box center [114, 707] width 210 height 33
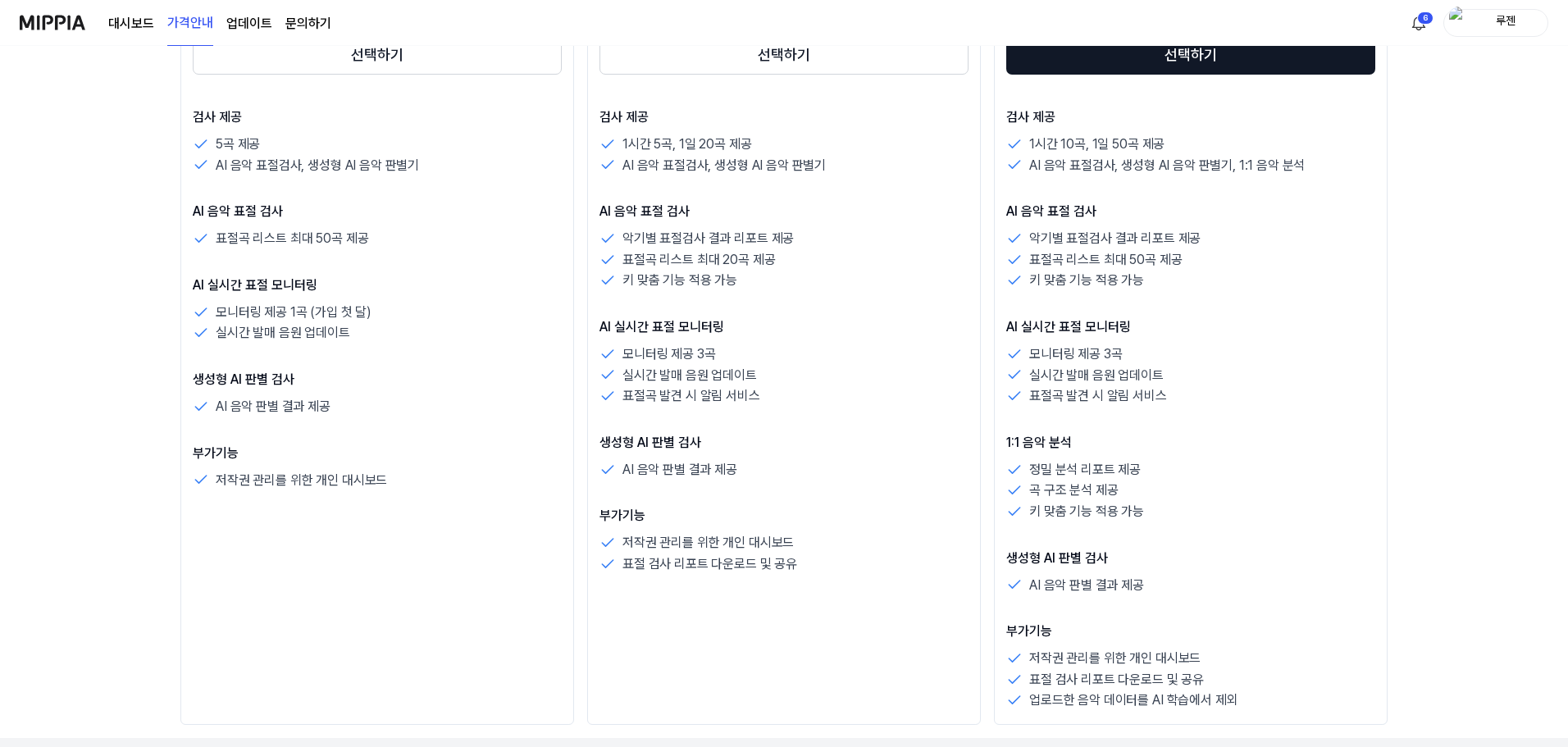
scroll to position [410, 0]
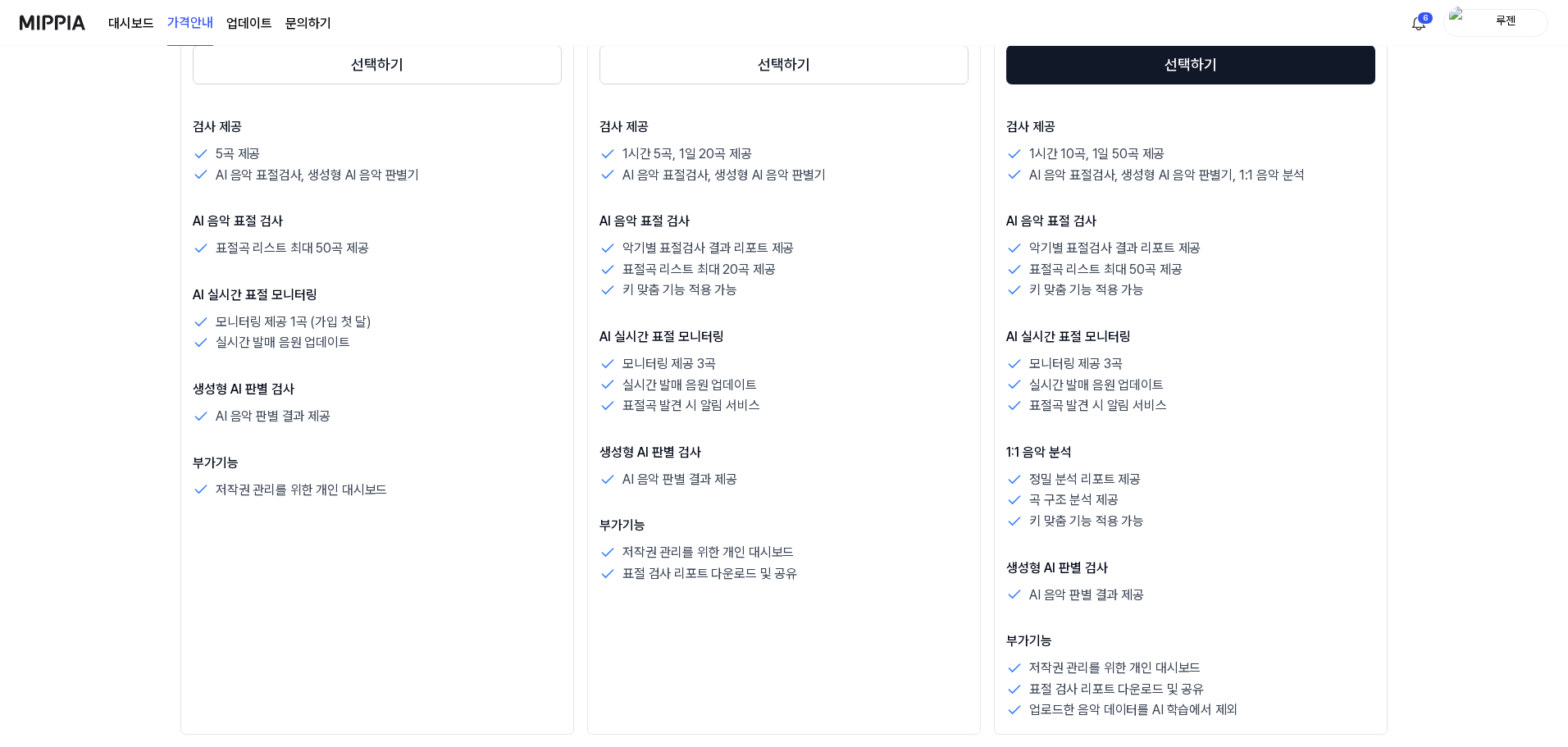
click at [880, 265] on div "표절곡 리스트 최대 20곡 제공" at bounding box center [784, 270] width 369 height 21
drag, startPoint x: 701, startPoint y: 243, endPoint x: 718, endPoint y: 290, distance: 50.0
click at [718, 290] on div "악기별 표절검사 결과 리포트 제공 표절곡 리스트 최대 20곡 제공 키 맞춤 기능 적용 가능" at bounding box center [784, 269] width 369 height 63
click at [718, 290] on p "키 맞춤 기능 적용 가능" at bounding box center [679, 290] width 114 height 21
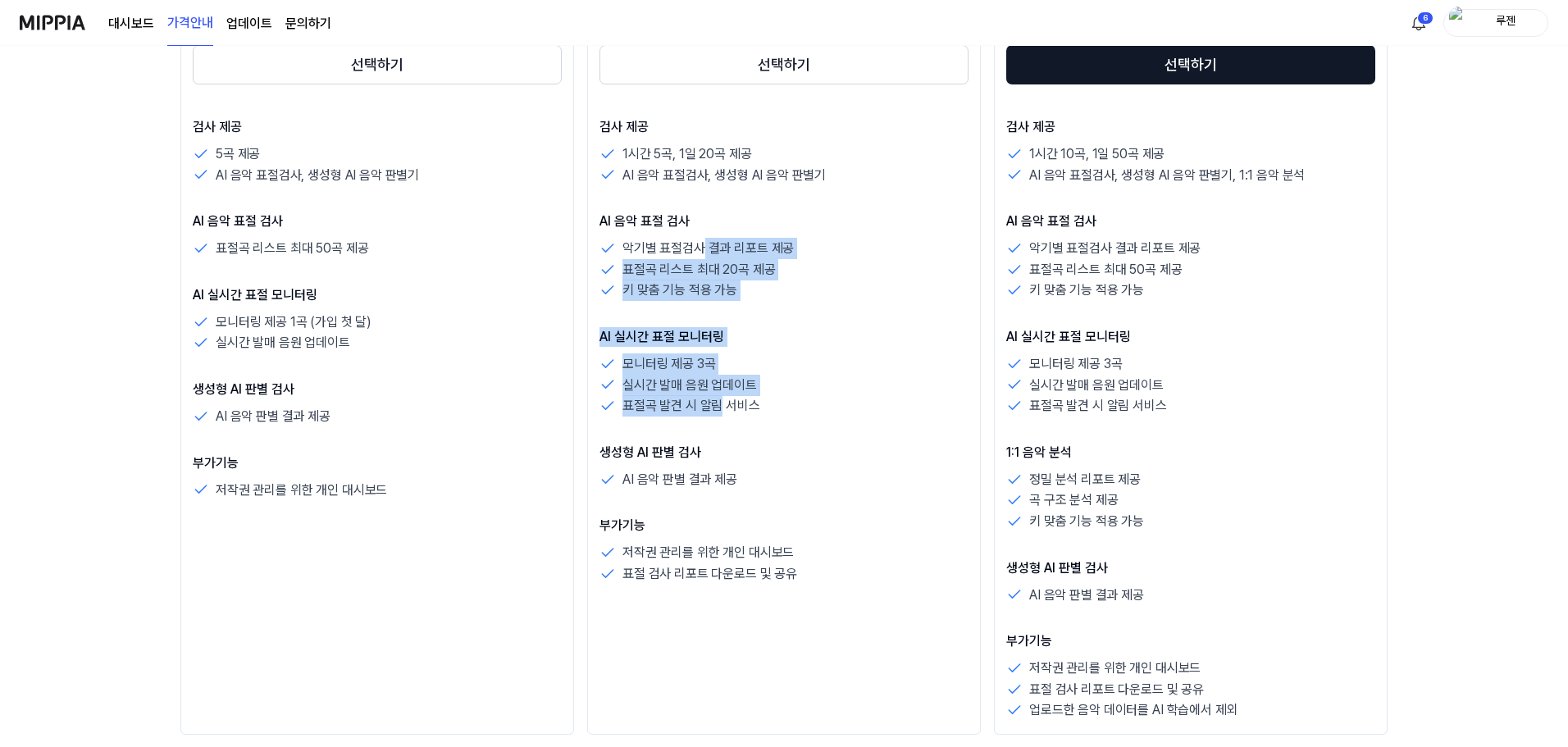
drag, startPoint x: 704, startPoint y: 256, endPoint x: 720, endPoint y: 403, distance: 147.9
click at [720, 403] on div "검사 제공 1시간 5곡, 1일 20곡 제공 AI 음악 표절검사, 생성형 AI 음악 판별기 AI 음악 표절 검사 악기별 표절검사 결과 리포트 제…" at bounding box center [784, 350] width 369 height 467
click at [720, 403] on p "표절곡 발견 시 알림 서비스" at bounding box center [691, 406] width 138 height 21
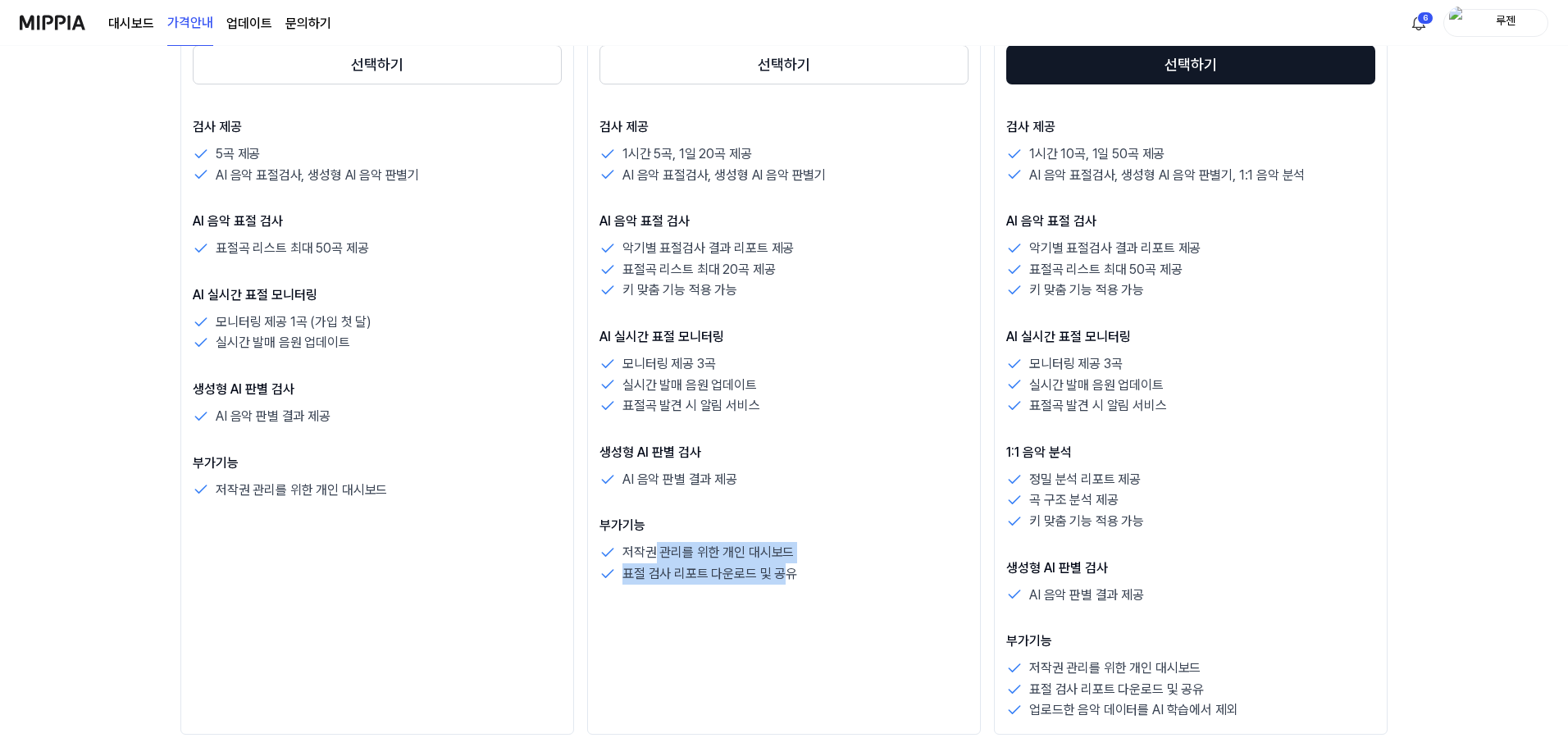
drag, startPoint x: 656, startPoint y: 549, endPoint x: 783, endPoint y: 569, distance: 128.6
click at [783, 569] on div "저작권 관리를 위한 개인 대시보드 표절 검사 리포트 다운로드 및 공유" at bounding box center [784, 562] width 369 height 42
click at [783, 569] on p "표절 검사 리포트 다운로드 및 공유" at bounding box center [709, 574] width 174 height 21
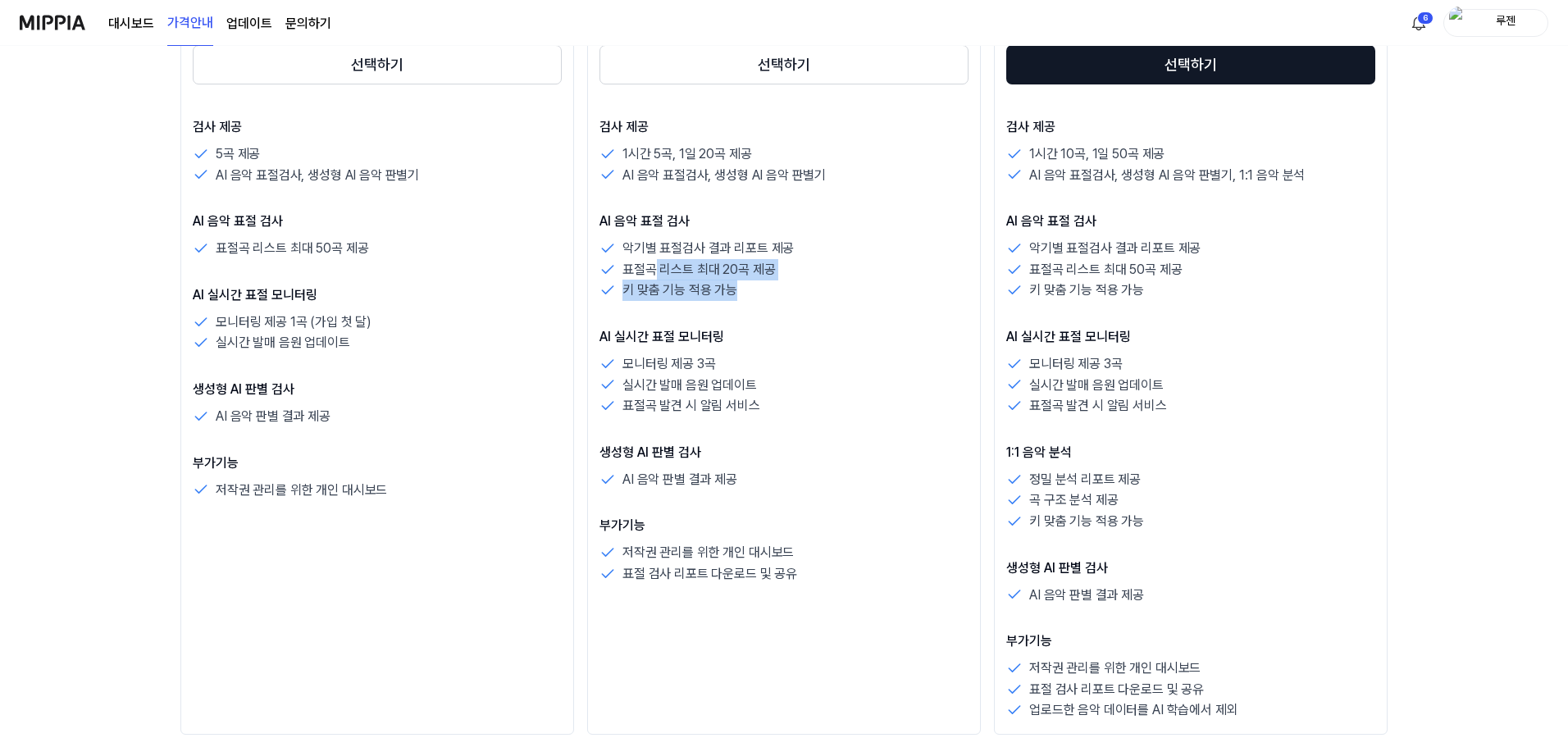
drag, startPoint x: 737, startPoint y: 288, endPoint x: 651, endPoint y: 260, distance: 90.4
click at [651, 260] on div "악기별 표절검사 결과 리포트 제공 표절곡 리스트 최대 20곡 제공 키 맞춤 기능 적용 가능" at bounding box center [784, 269] width 369 height 63
click at [651, 260] on p "표절곡 리스트 최대 20곡 제공" at bounding box center [698, 270] width 153 height 21
drag, startPoint x: 620, startPoint y: 276, endPoint x: 748, endPoint y: 290, distance: 128.8
click at [748, 290] on div "악기별 표절검사 결과 리포트 제공 표절곡 리스트 최대 20곡 제공 키 맞춤 기능 적용 가능" at bounding box center [784, 269] width 369 height 63
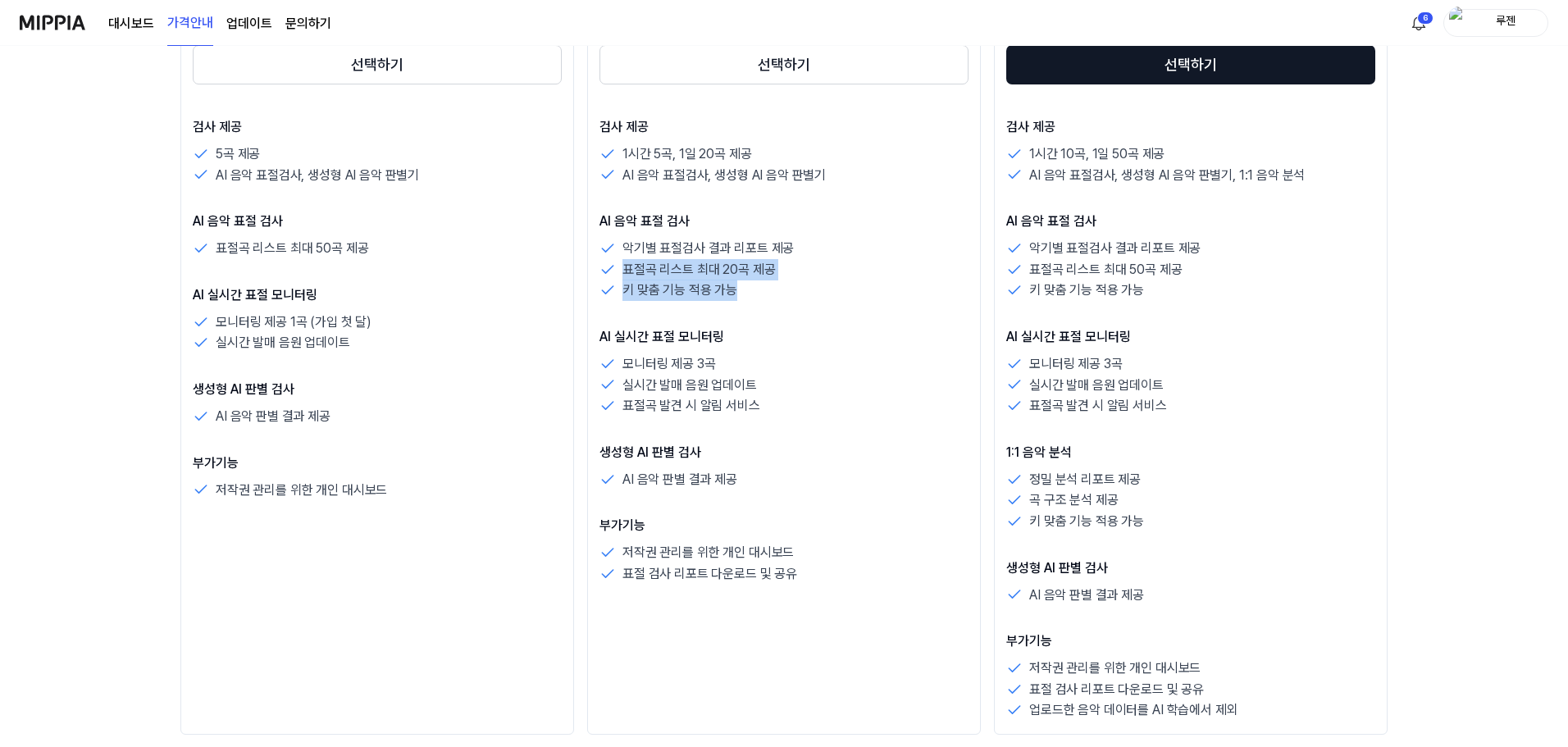
click at [748, 290] on div "키 맞춤 기능 적용 가능" at bounding box center [784, 290] width 369 height 21
drag, startPoint x: 751, startPoint y: 295, endPoint x: 626, endPoint y: 251, distance: 132.5
click at [626, 251] on div "악기별 표절검사 결과 리포트 제공 표절곡 리스트 최대 20곡 제공 키 맞춤 기능 적용 가능" at bounding box center [784, 269] width 369 height 63
click at [626, 251] on p "악기별 표절검사 결과 리포트 제공" at bounding box center [708, 248] width 172 height 21
drag, startPoint x: 636, startPoint y: 174, endPoint x: 854, endPoint y: 176, distance: 218.0
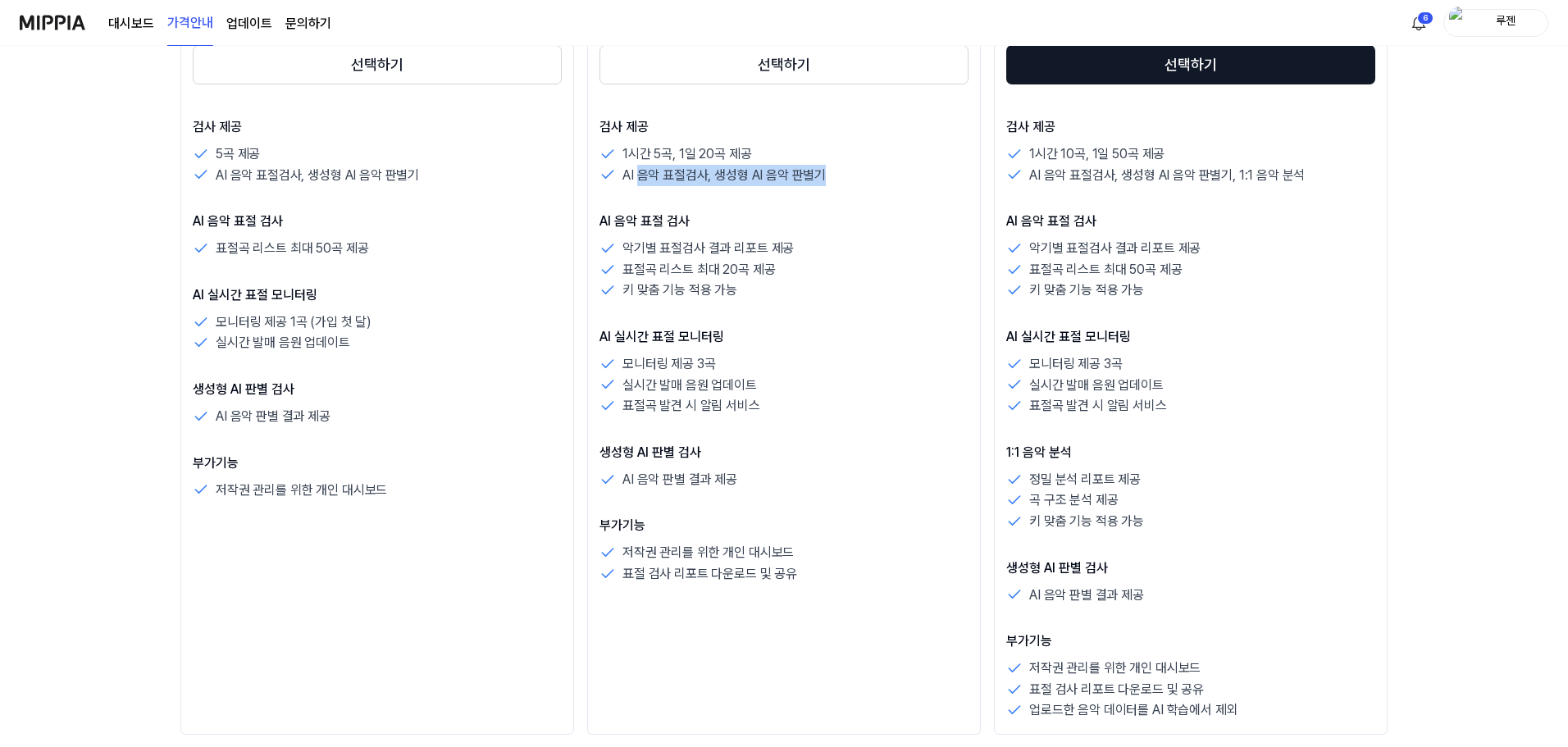
click at [854, 176] on div "AI 음악 표절검사, 생성형 AI 음악 판별기" at bounding box center [784, 175] width 369 height 21
drag, startPoint x: 854, startPoint y: 176, endPoint x: 637, endPoint y: 187, distance: 217.3
click at [637, 187] on div "검사 제공 1시간 5곡, 1일 20곡 제공 AI 음악 표절검사, 생성형 AI 음악 판별기 AI 음악 표절 검사 악기별 표절검사 결과 리포트 제…" at bounding box center [784, 350] width 369 height 467
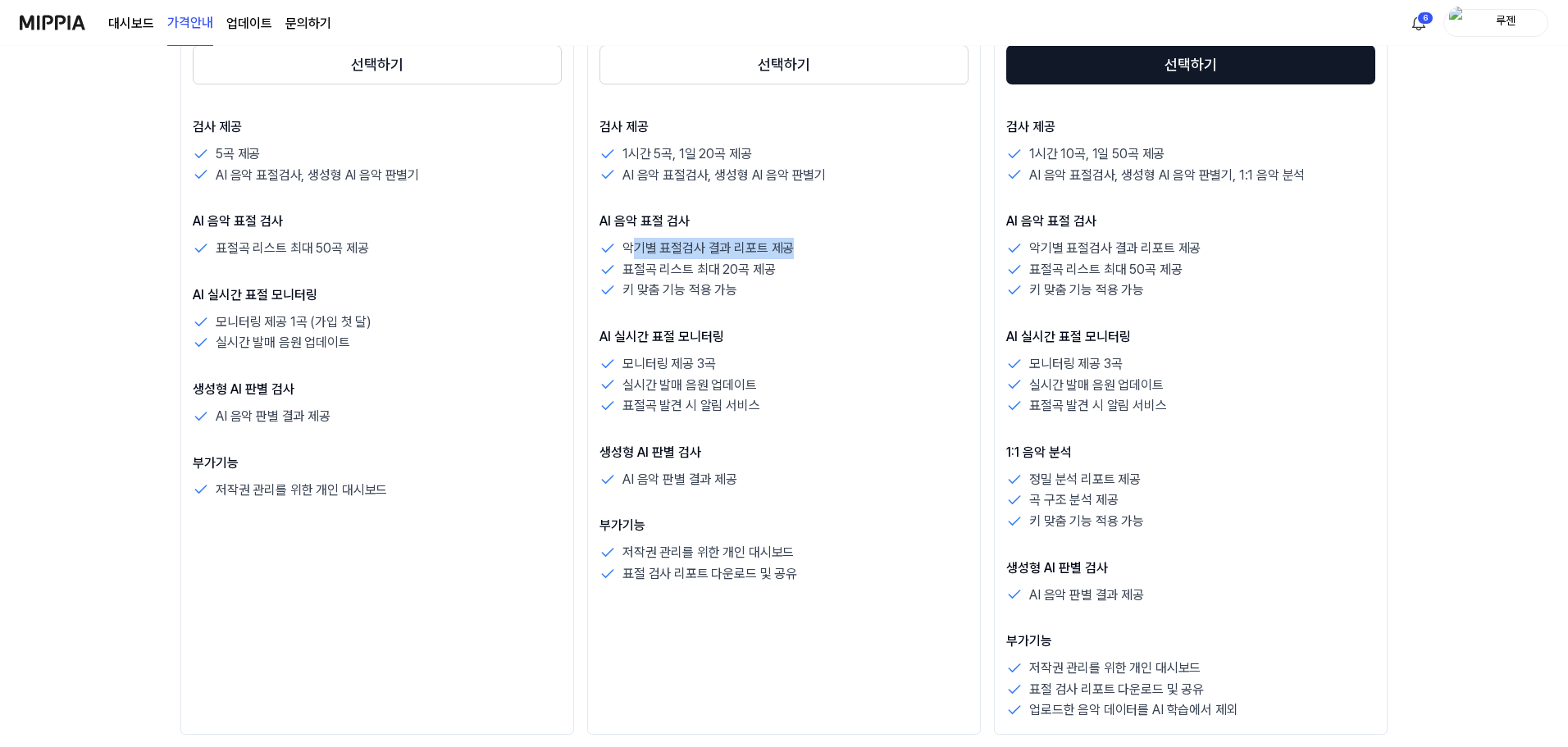
drag, startPoint x: 632, startPoint y: 250, endPoint x: 793, endPoint y: 241, distance: 161.3
click at [793, 241] on div "악기별 표절검사 결과 리포트 제공" at bounding box center [784, 248] width 369 height 21
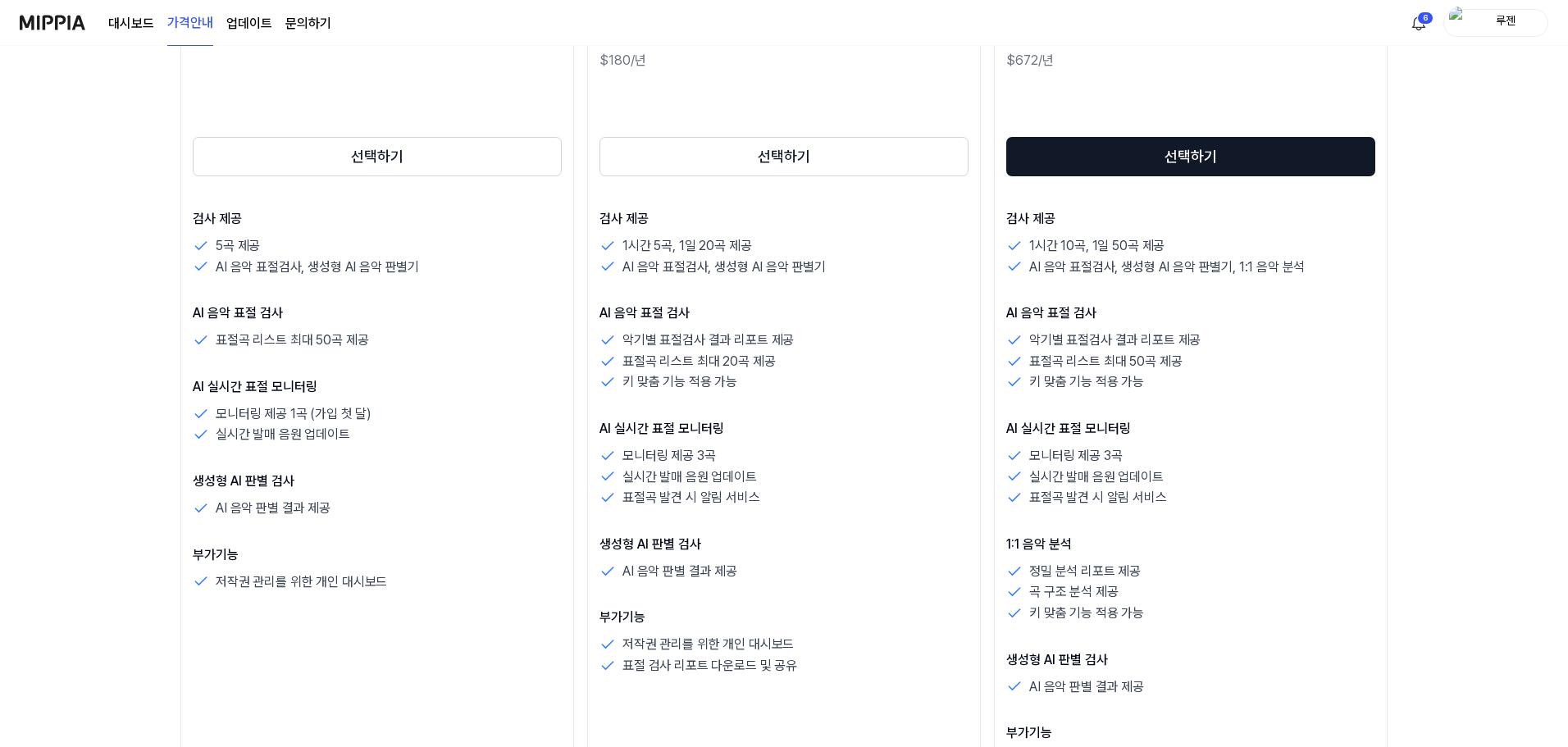
scroll to position [328, 0]
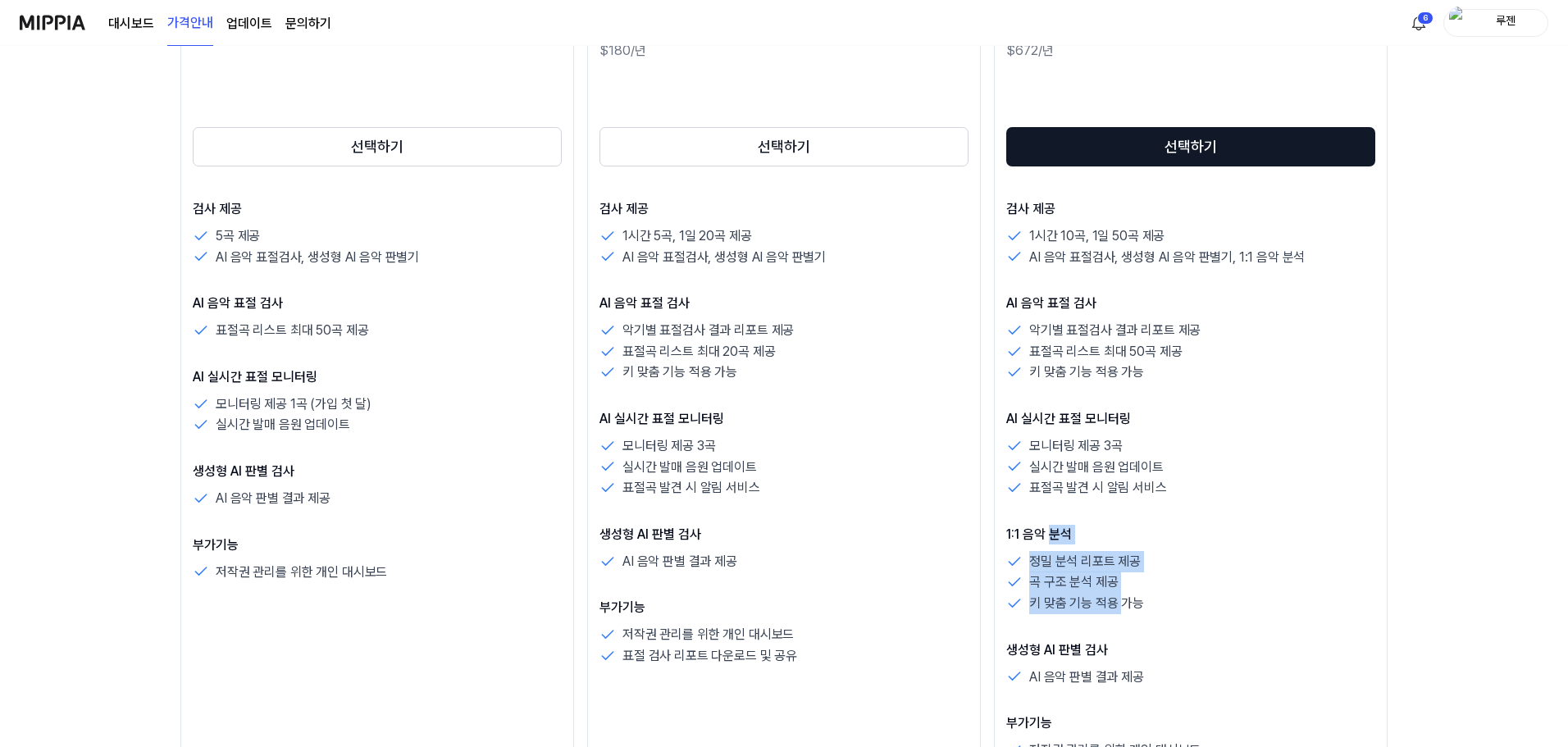
drag, startPoint x: 1055, startPoint y: 536, endPoint x: 1119, endPoint y: 592, distance: 85.0
click at [1119, 592] on div "1:1 음악 분석 정밀 분석 리포트 제공 곡 구조 분석 제공 키 맞춤 기능 적용 가능" at bounding box center [1190, 569] width 369 height 89
click at [1119, 592] on p "키 맞춤 기능 적용 가능" at bounding box center [1086, 603] width 114 height 21
drag, startPoint x: 1158, startPoint y: 615, endPoint x: 1054, endPoint y: 552, distance: 121.6
click at [1054, 552] on div "검사 제공 1시간 10곡, 1일 50곡 제공 AI 음악 표절검사, 생성형 AI 음악 판별기, 1:1 음악 분석 AI 음악 표절 검사 악기별 표…" at bounding box center [1190, 500] width 369 height 603
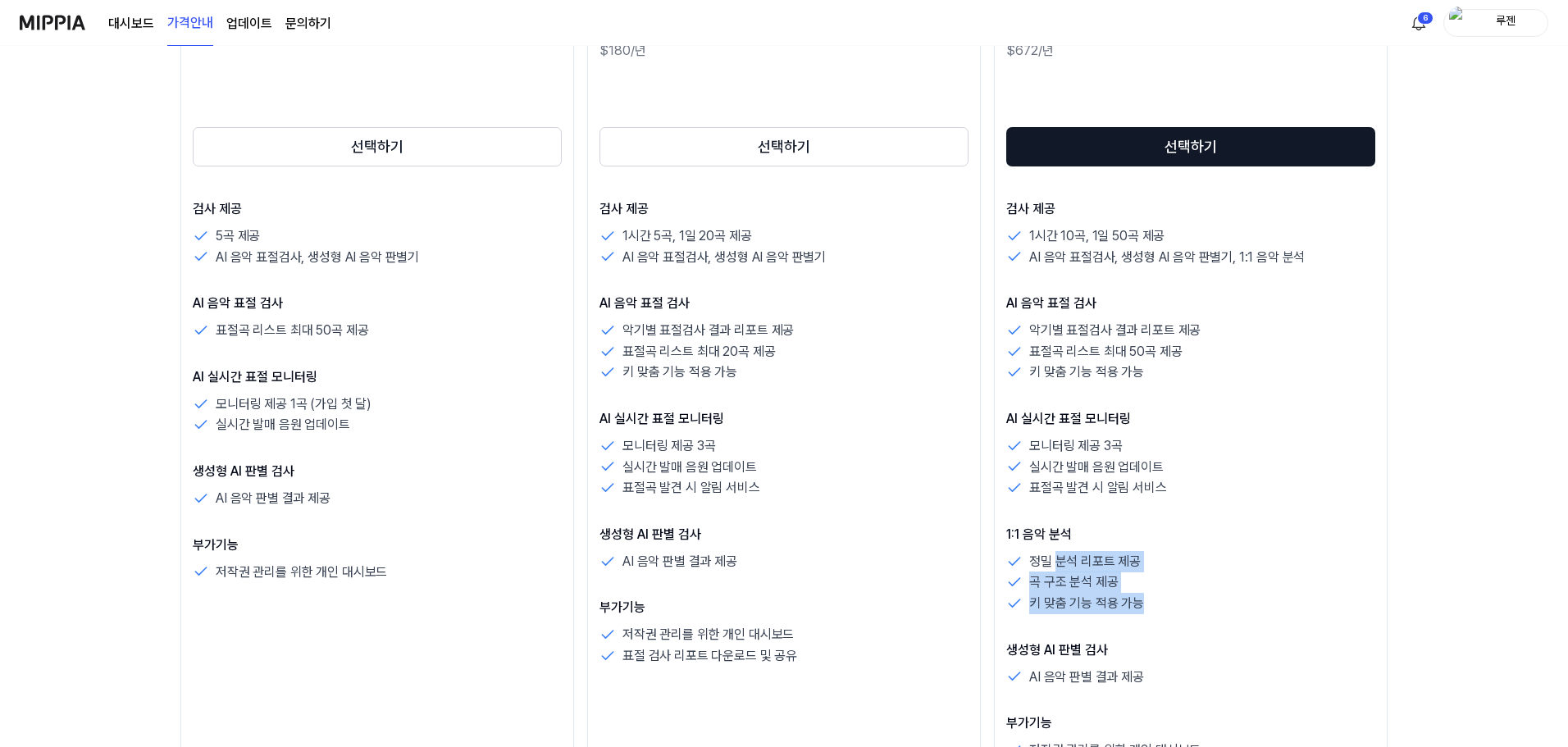
click at [1054, 552] on p "정밀 분석 리포트 제공" at bounding box center [1084, 561] width 112 height 21
drag, startPoint x: 1026, startPoint y: 537, endPoint x: 1174, endPoint y: 605, distance: 162.9
click at [1174, 605] on div "1:1 음악 분석 정밀 분석 리포트 제공 곡 구조 분석 제공 키 맞춤 기능 적용 가능" at bounding box center [1190, 569] width 369 height 89
click at [1174, 605] on div "키 맞춤 기능 적용 가능" at bounding box center [1190, 603] width 369 height 21
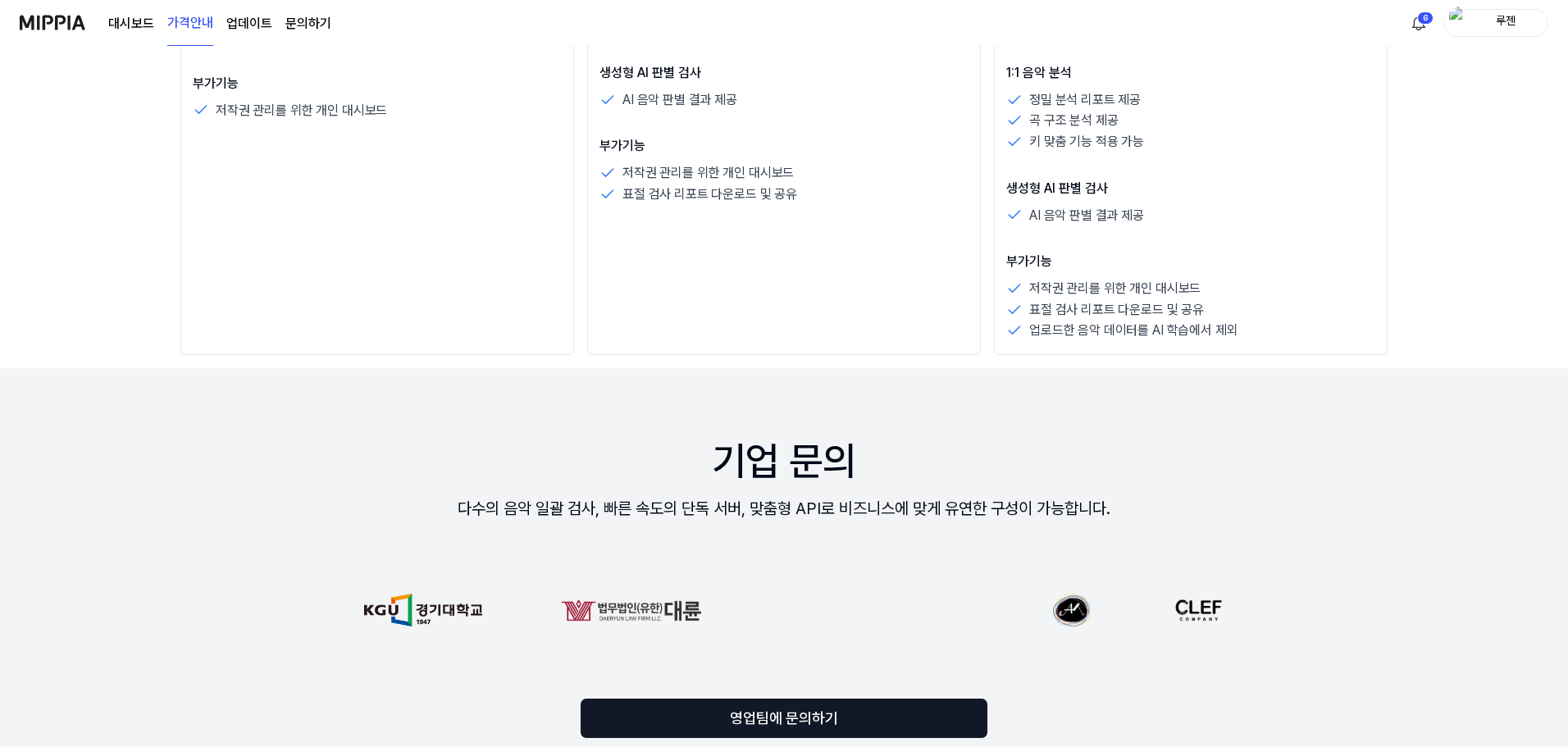
scroll to position [819, 0]
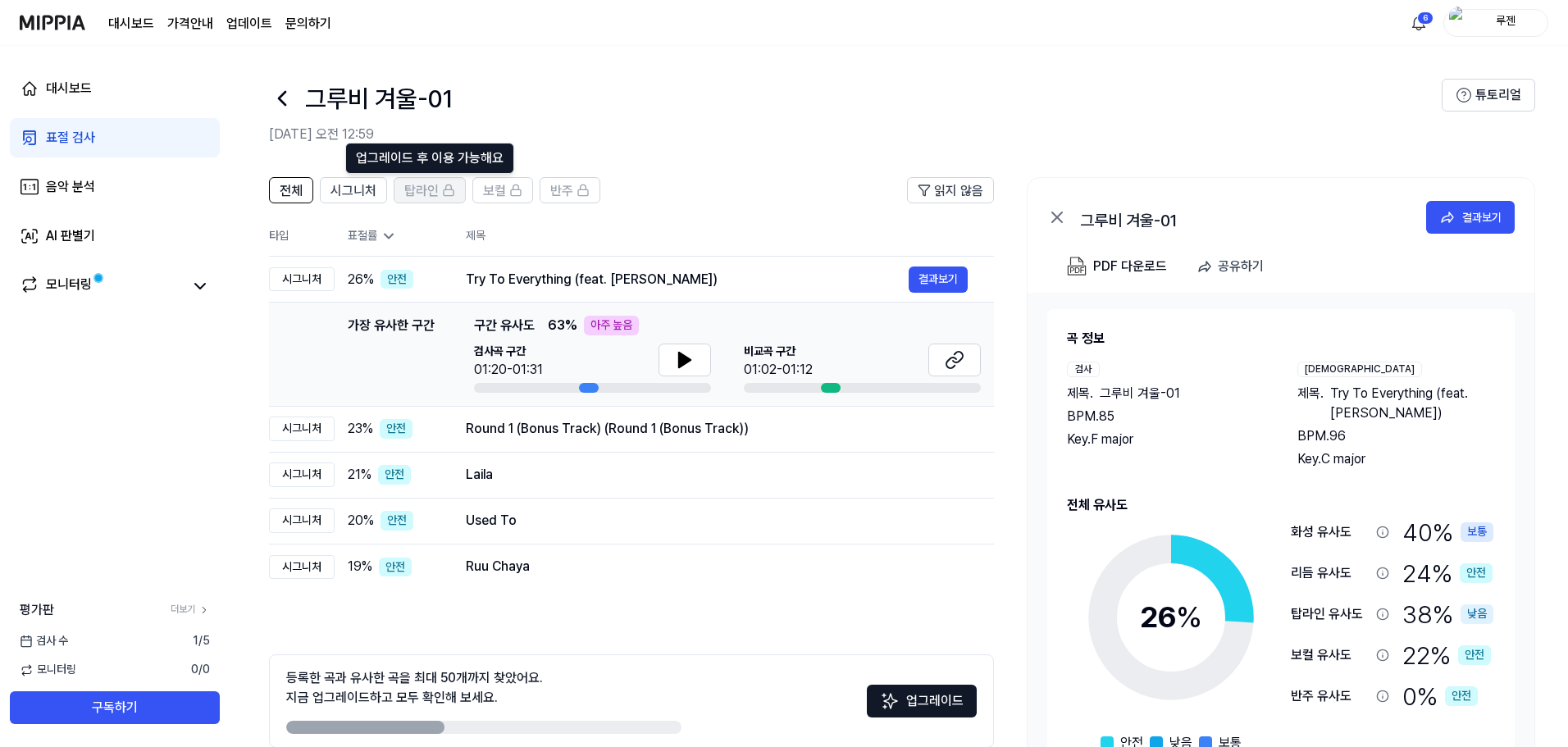
click at [446, 186] on icon at bounding box center [449, 187] width 5 height 5
click at [451, 191] on rect at bounding box center [448, 192] width 10 height 5
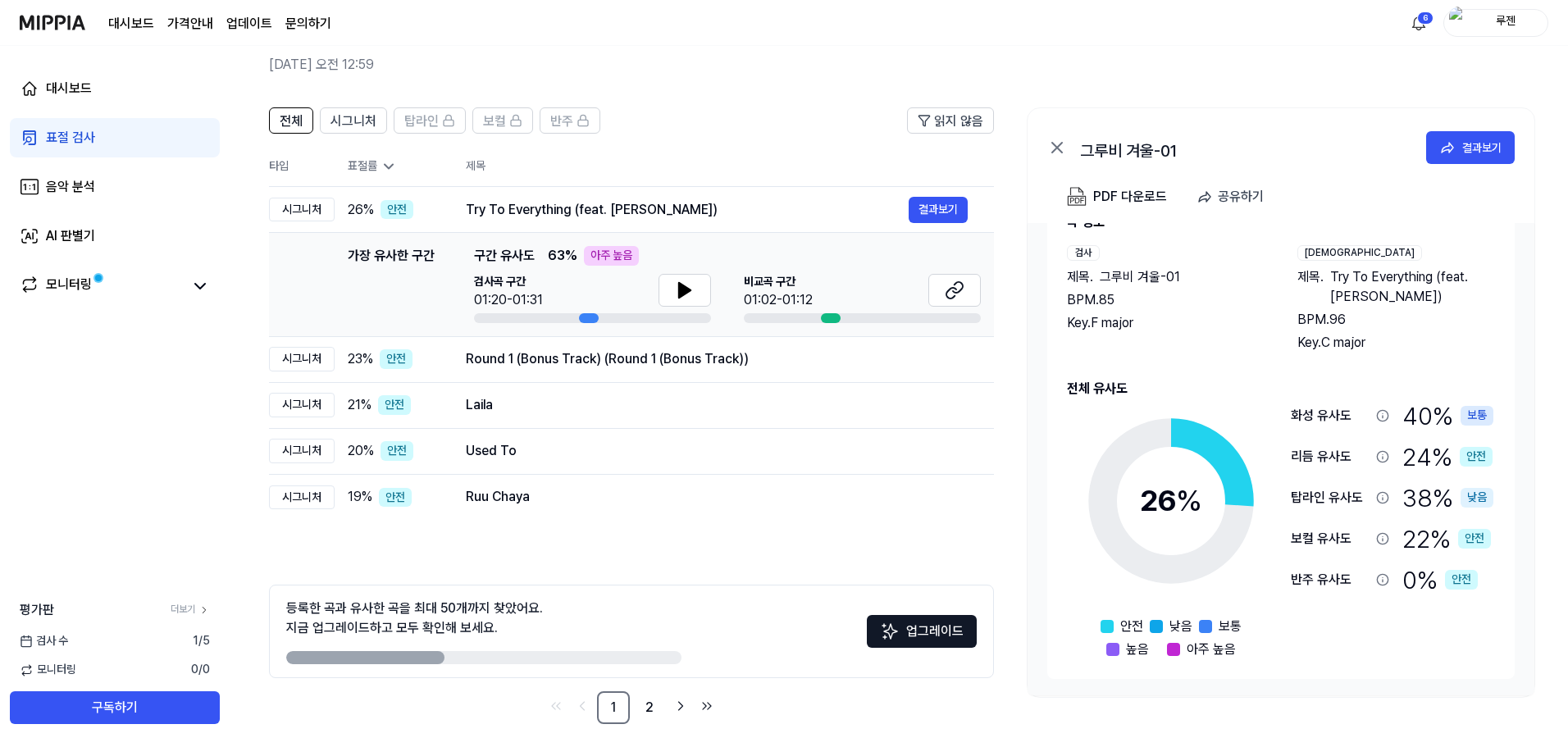
scroll to position [80, 0]
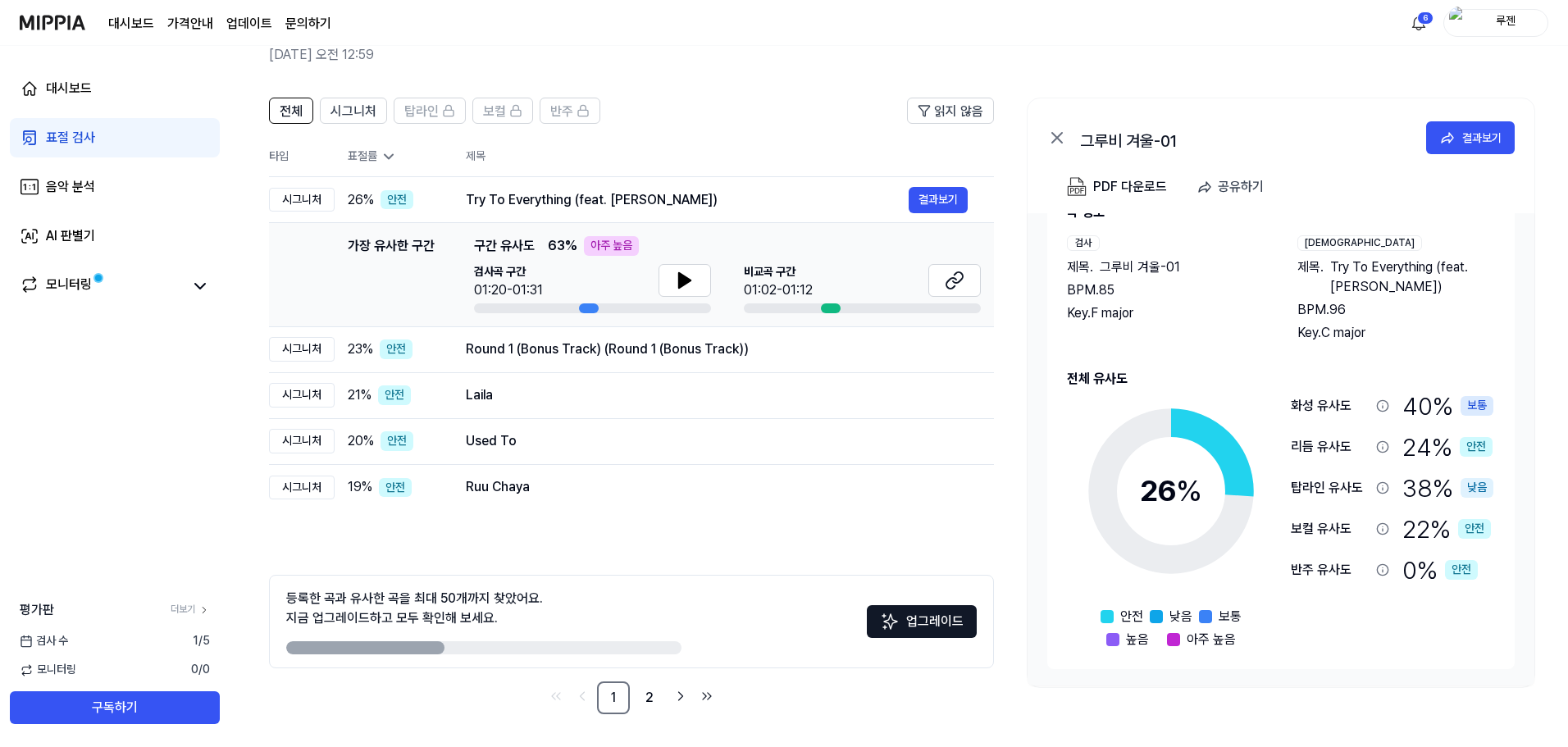
click at [1391, 485] on div "탑라인 유사도 38 % 낮음" at bounding box center [1392, 488] width 203 height 35
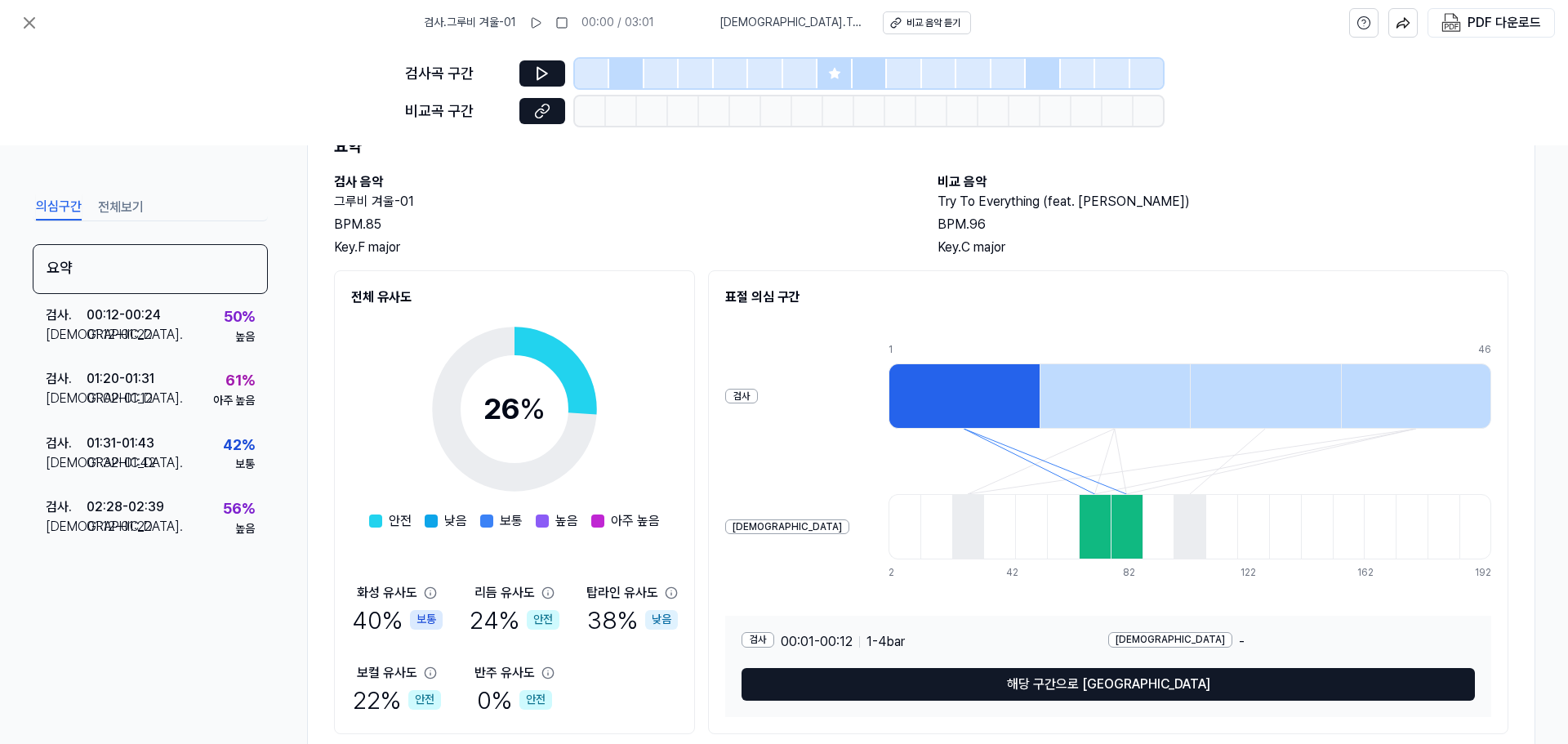
scroll to position [82, 0]
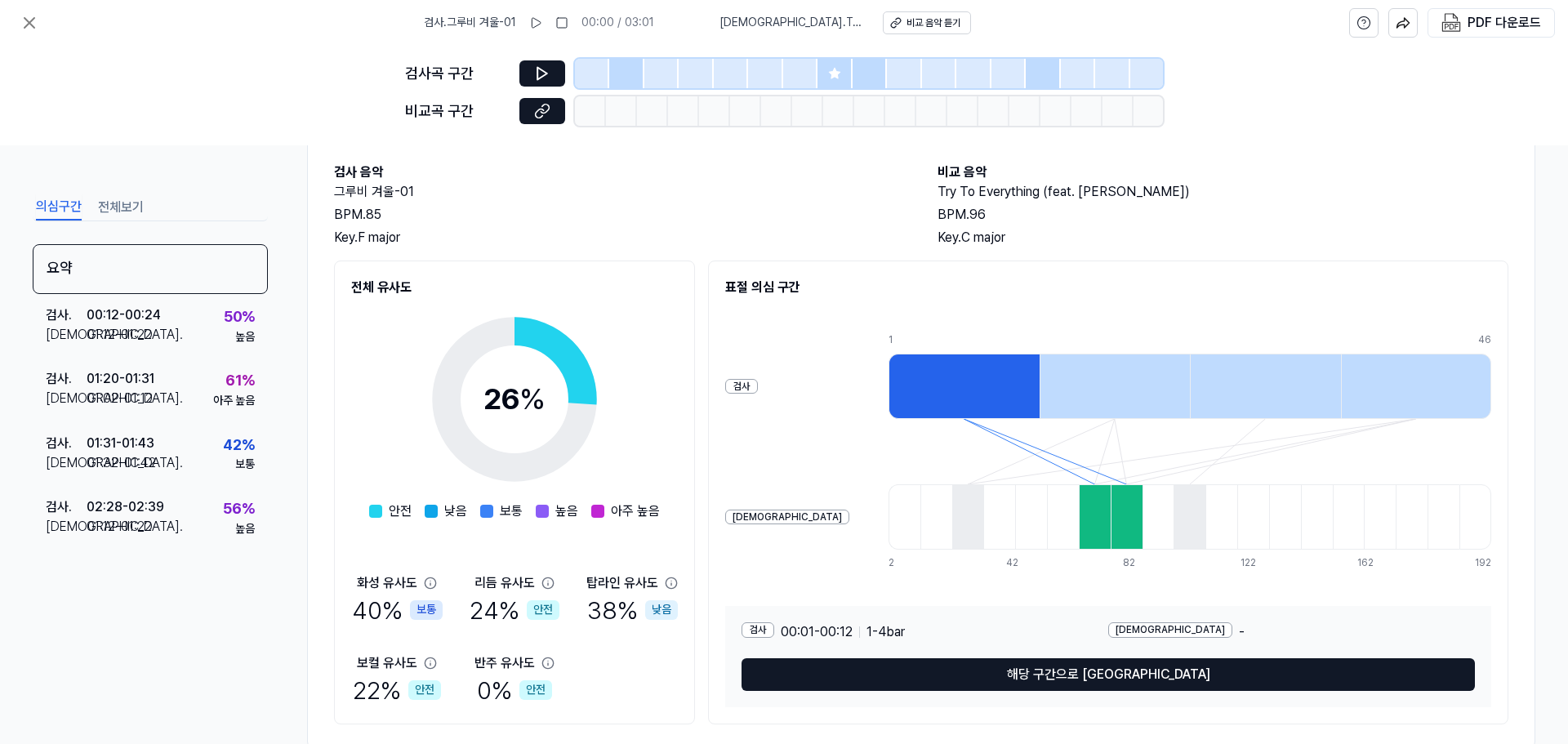
click at [906, 379] on div at bounding box center [964, 385] width 151 height 65
click at [1079, 523] on div at bounding box center [1095, 516] width 32 height 65
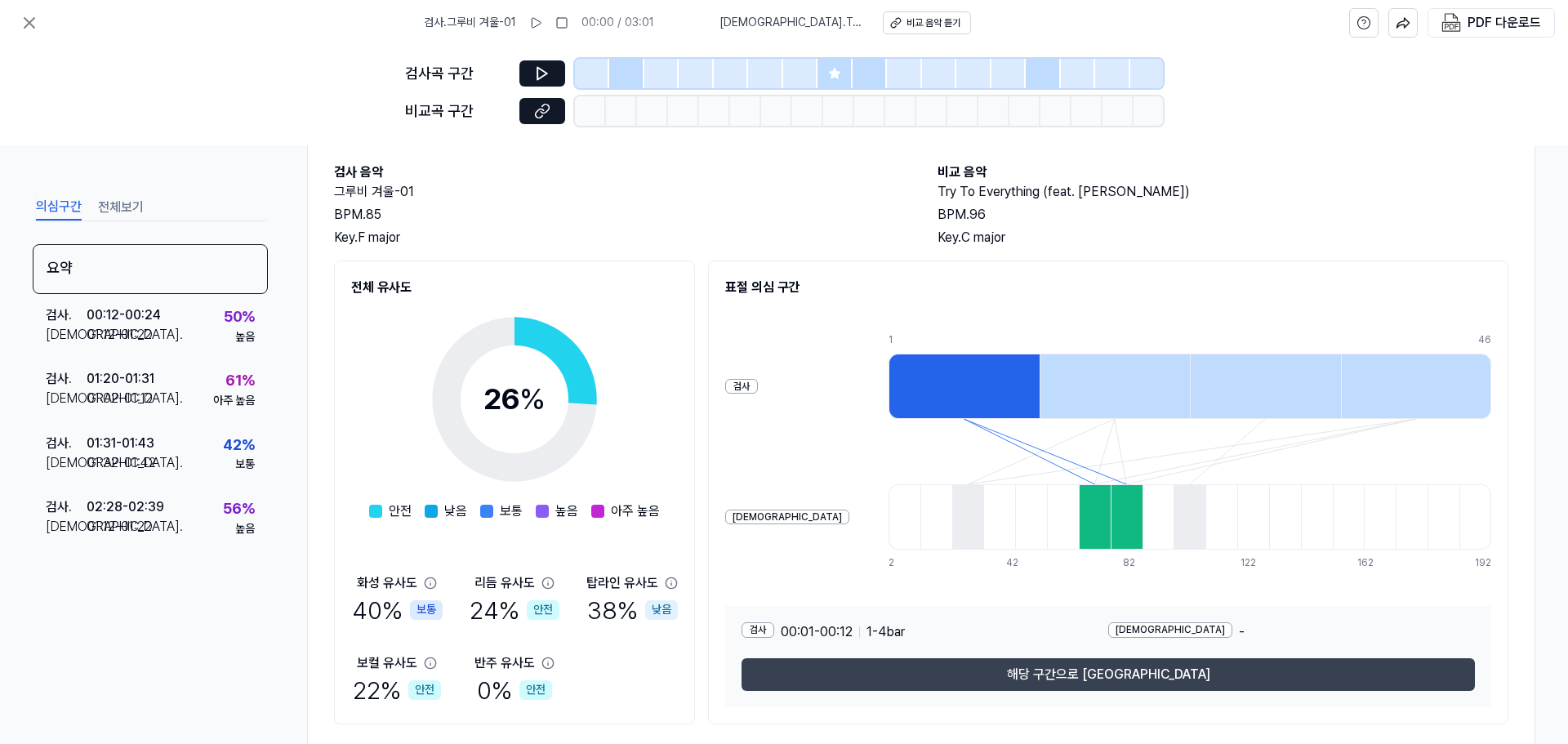
click at [1111, 686] on button "해당 구간으로 이동" at bounding box center [1109, 674] width 734 height 33
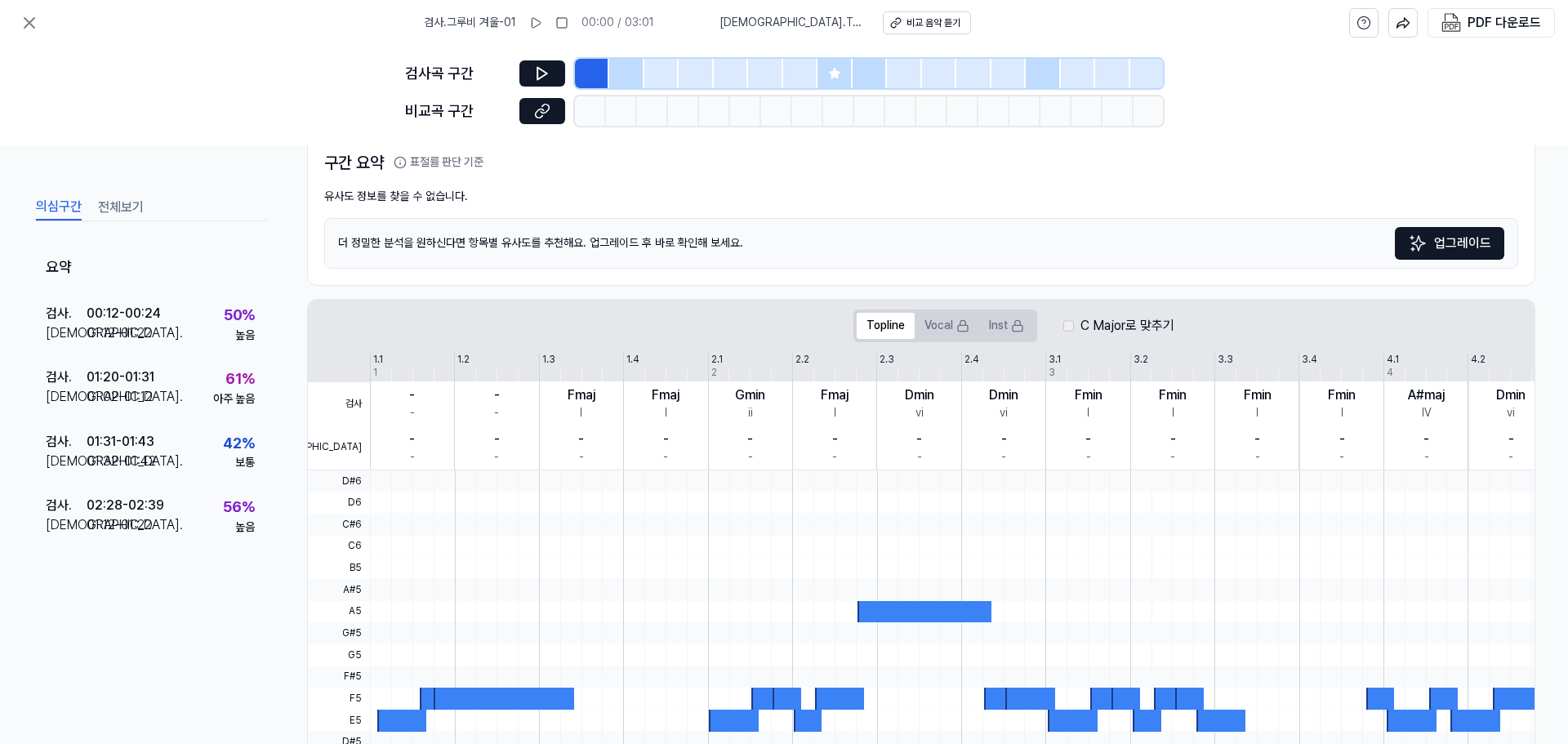
scroll to position [327, 0]
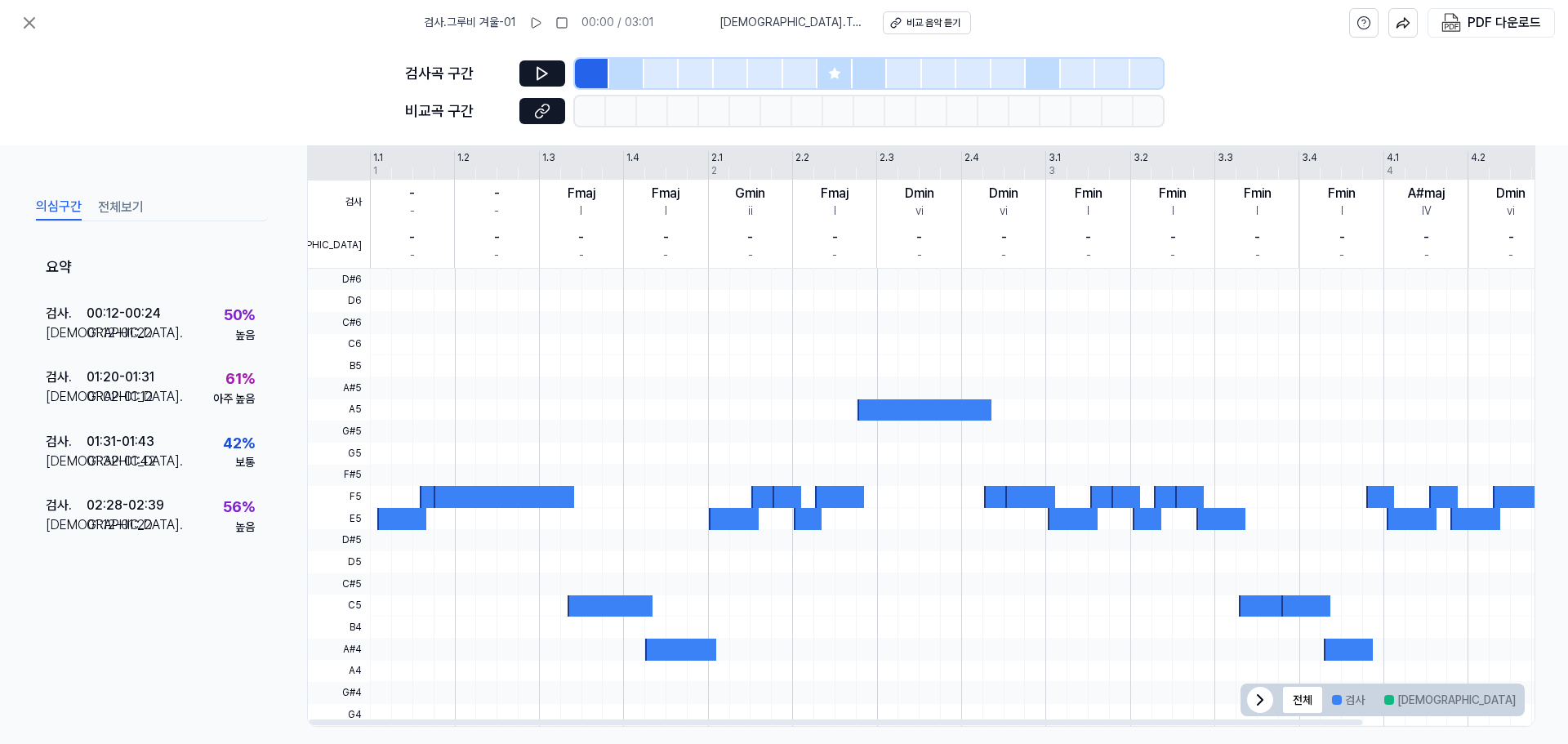
click at [927, 406] on div at bounding box center [924, 410] width 134 height 22
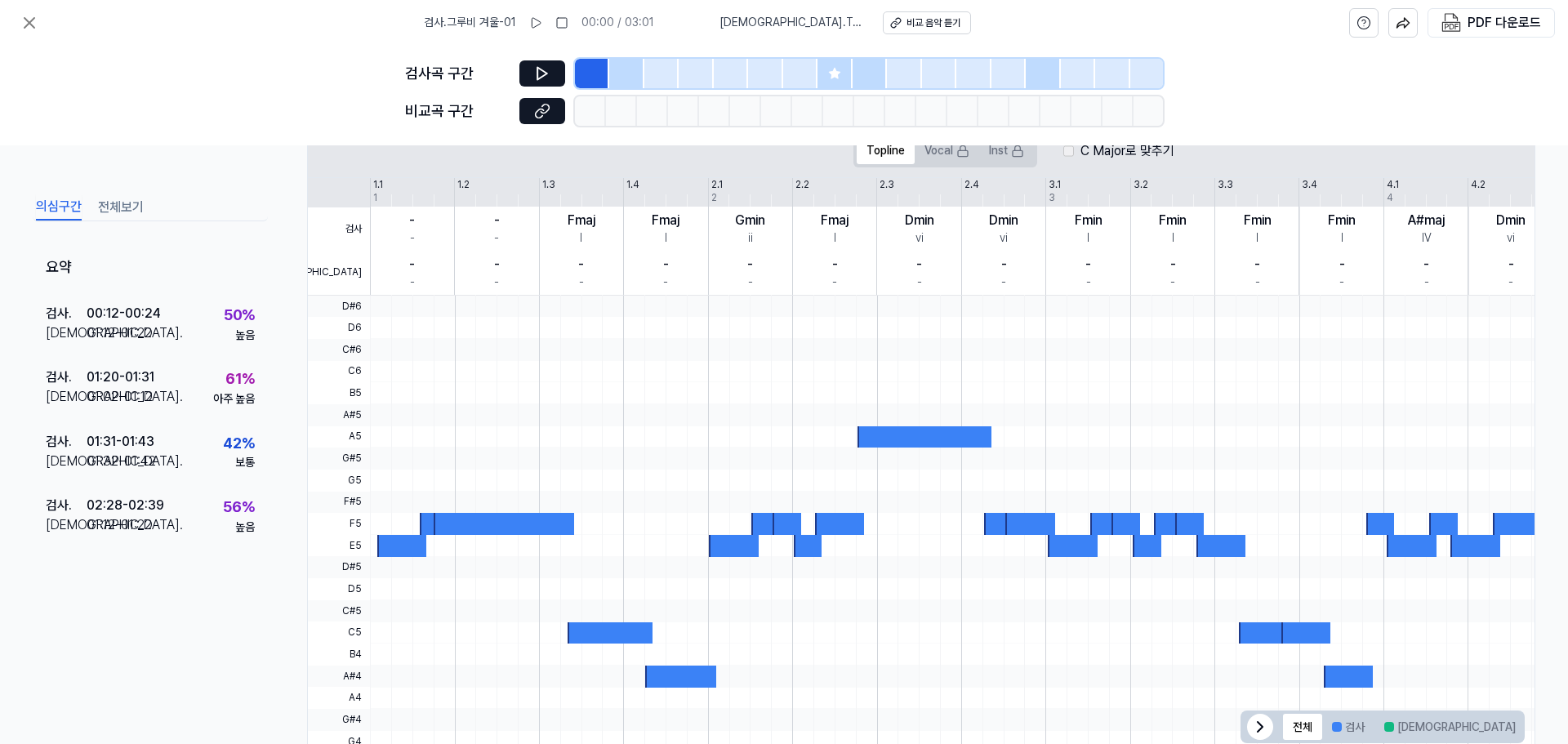
scroll to position [245, 0]
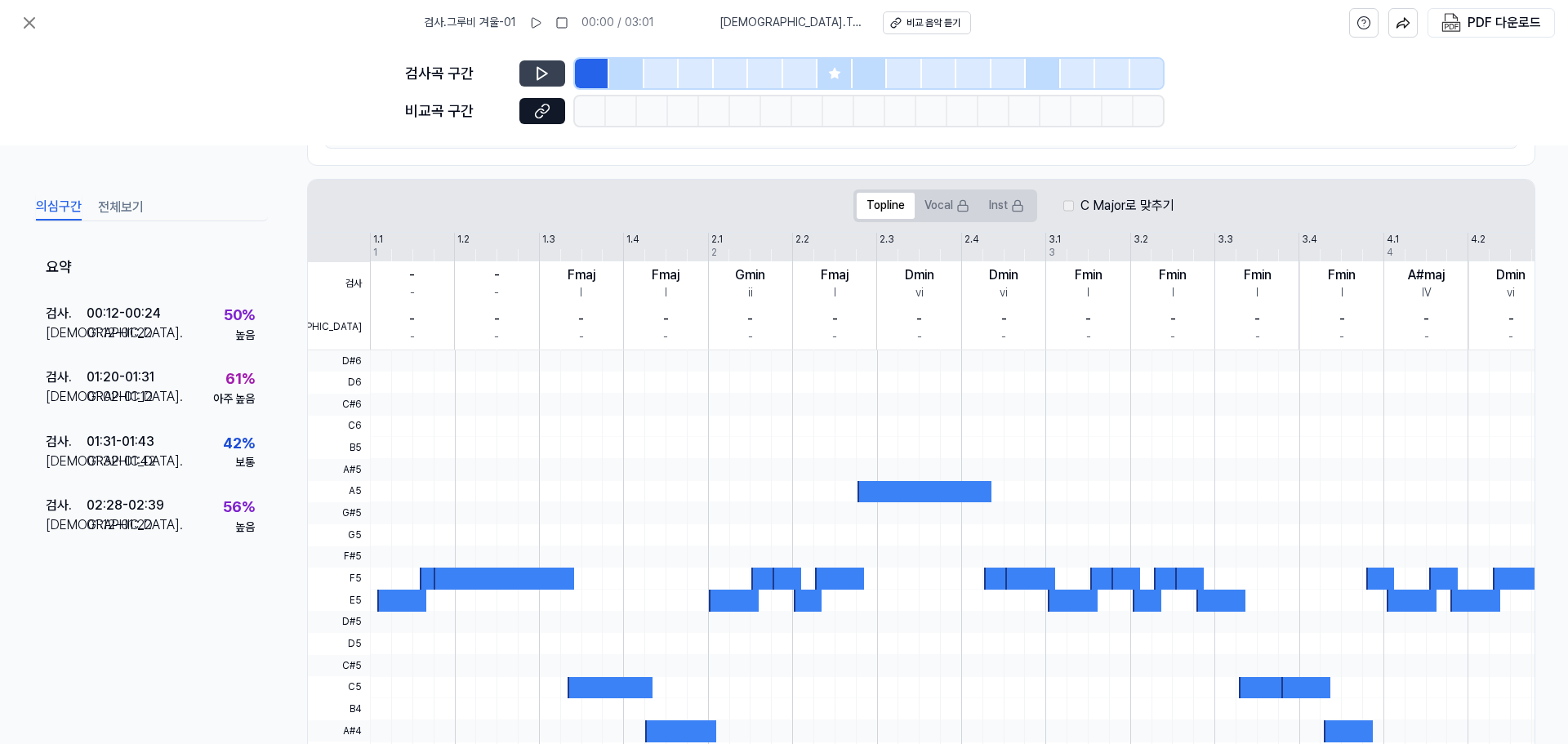
click at [536, 67] on icon at bounding box center [542, 73] width 16 height 16
click at [634, 74] on div at bounding box center [626, 73] width 35 height 29
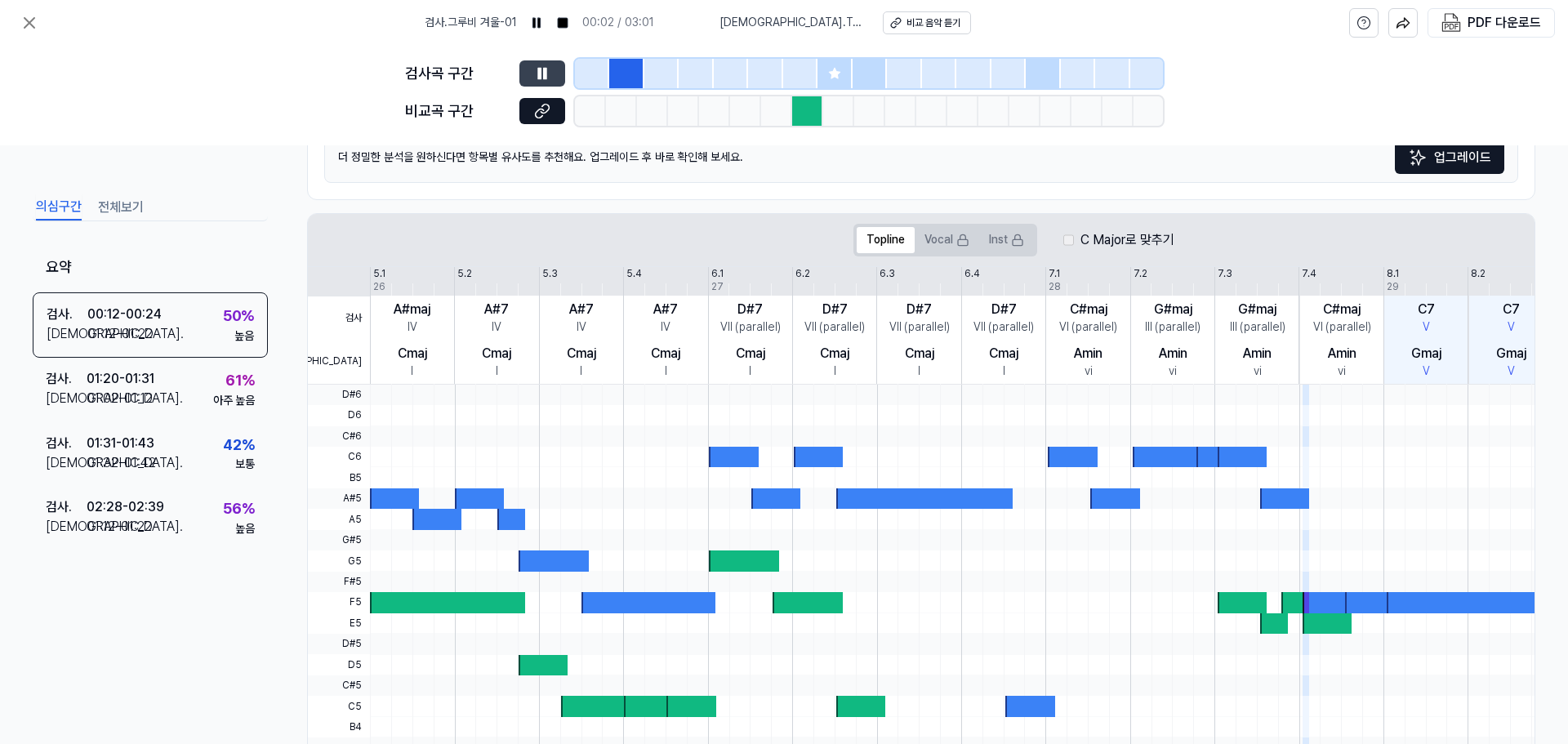
scroll to position [279, 0]
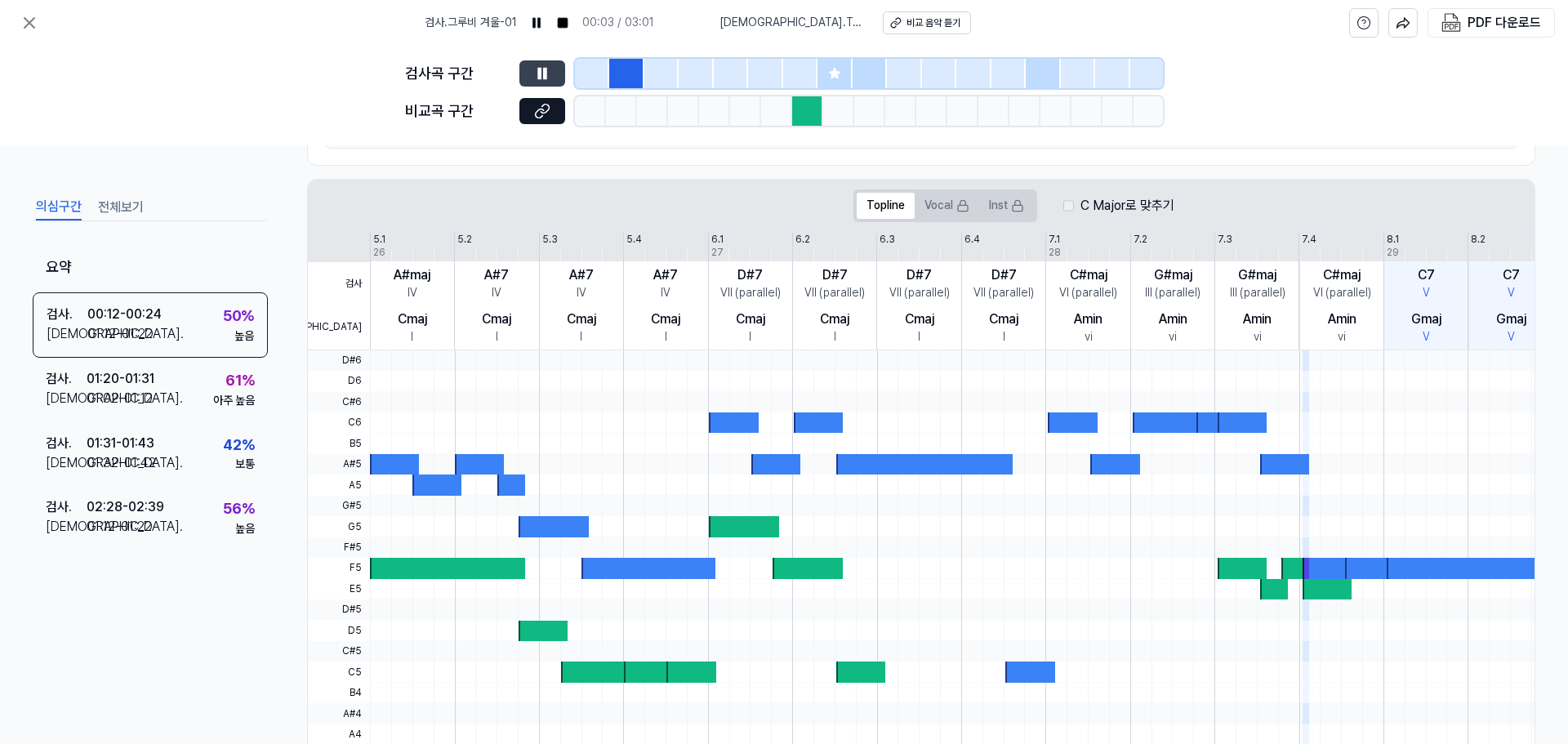
click at [805, 107] on div at bounding box center [808, 110] width 31 height 29
click at [808, 118] on div at bounding box center [808, 110] width 31 height 29
click at [557, 111] on button at bounding box center [541, 110] width 45 height 26
click at [828, 79] on icon at bounding box center [834, 73] width 13 height 13
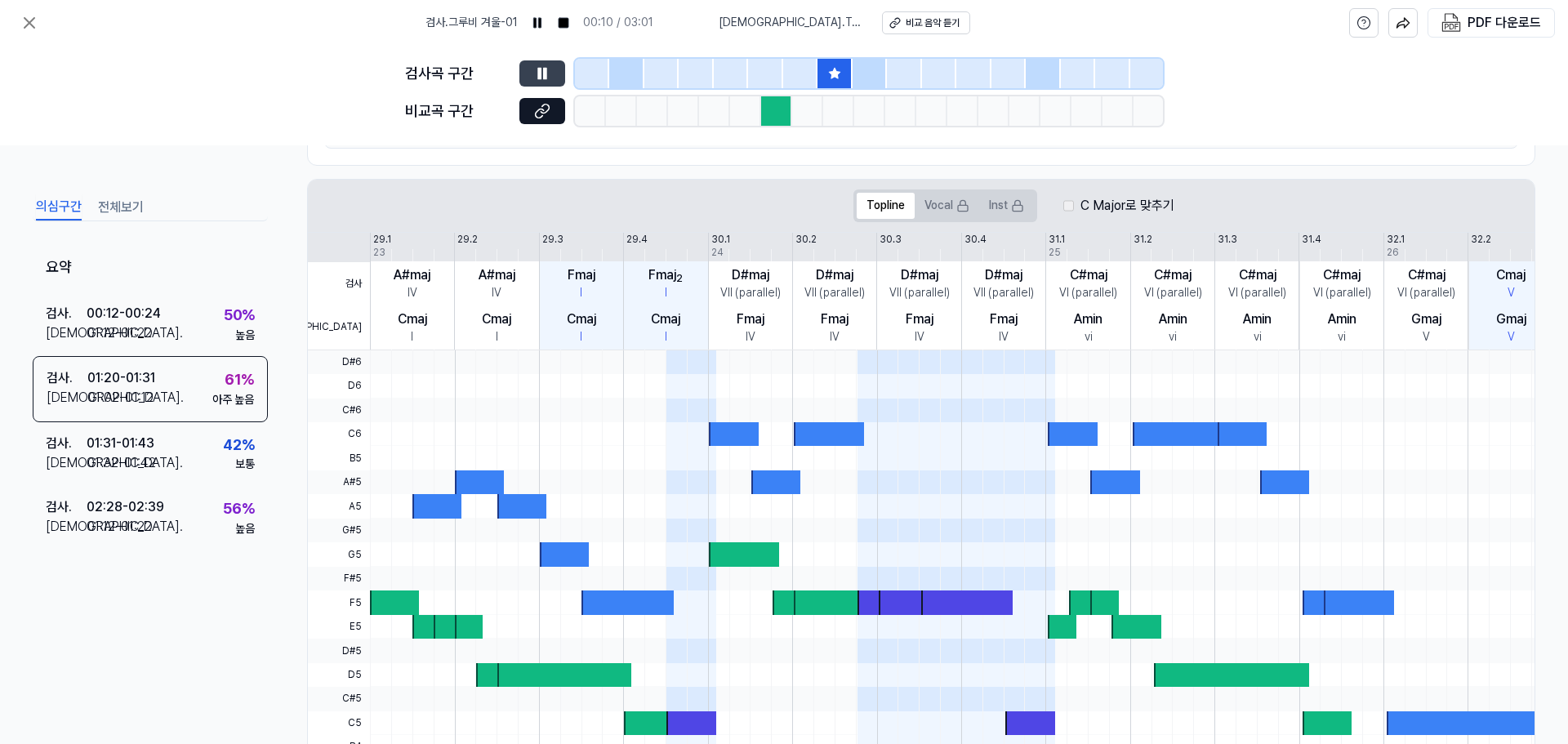
click at [534, 68] on icon at bounding box center [542, 73] width 16 height 16
click at [558, 68] on button at bounding box center [541, 73] width 45 height 26
click at [690, 82] on div at bounding box center [695, 73] width 35 height 29
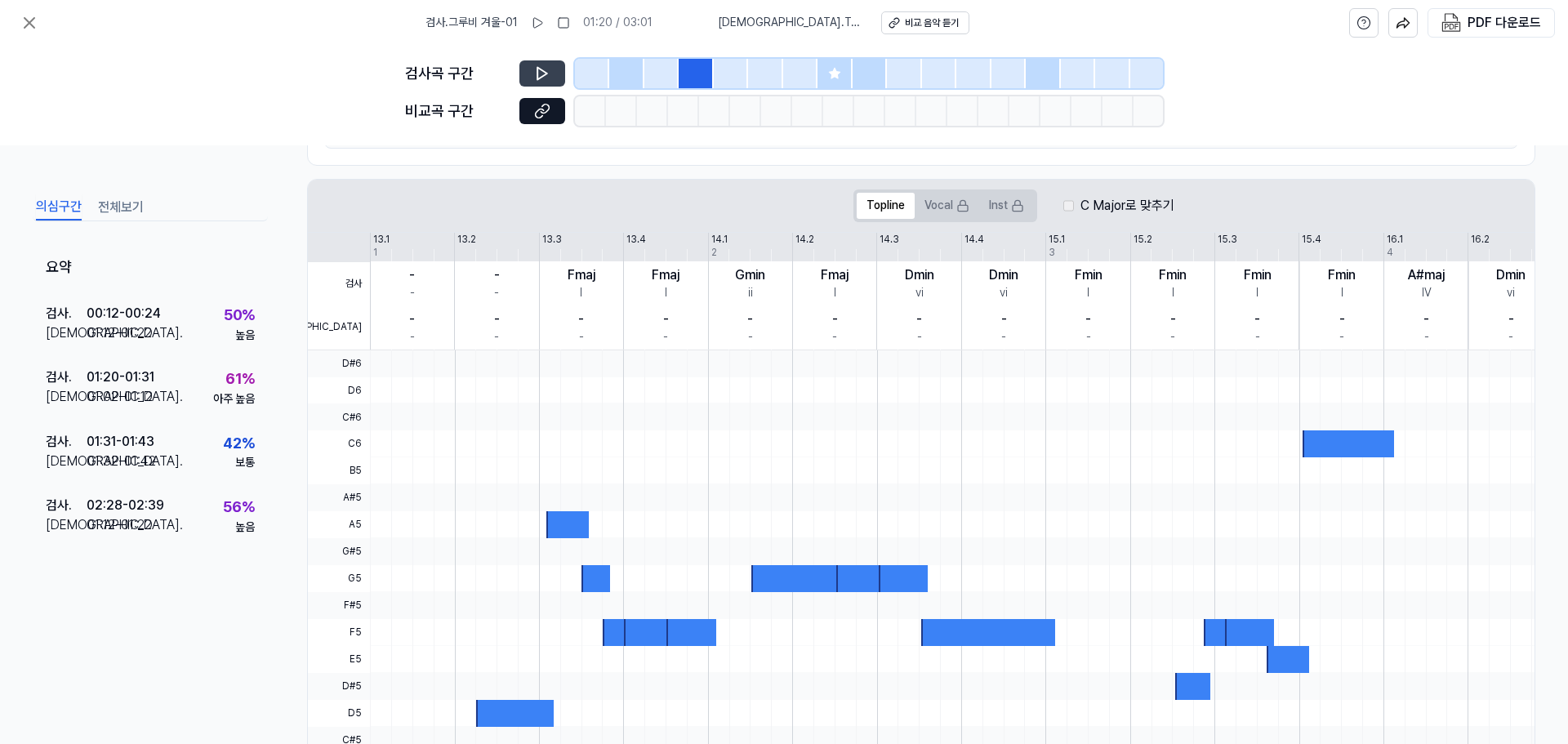
click at [561, 73] on button at bounding box center [541, 73] width 45 height 26
click at [829, 70] on icon at bounding box center [834, 73] width 13 height 13
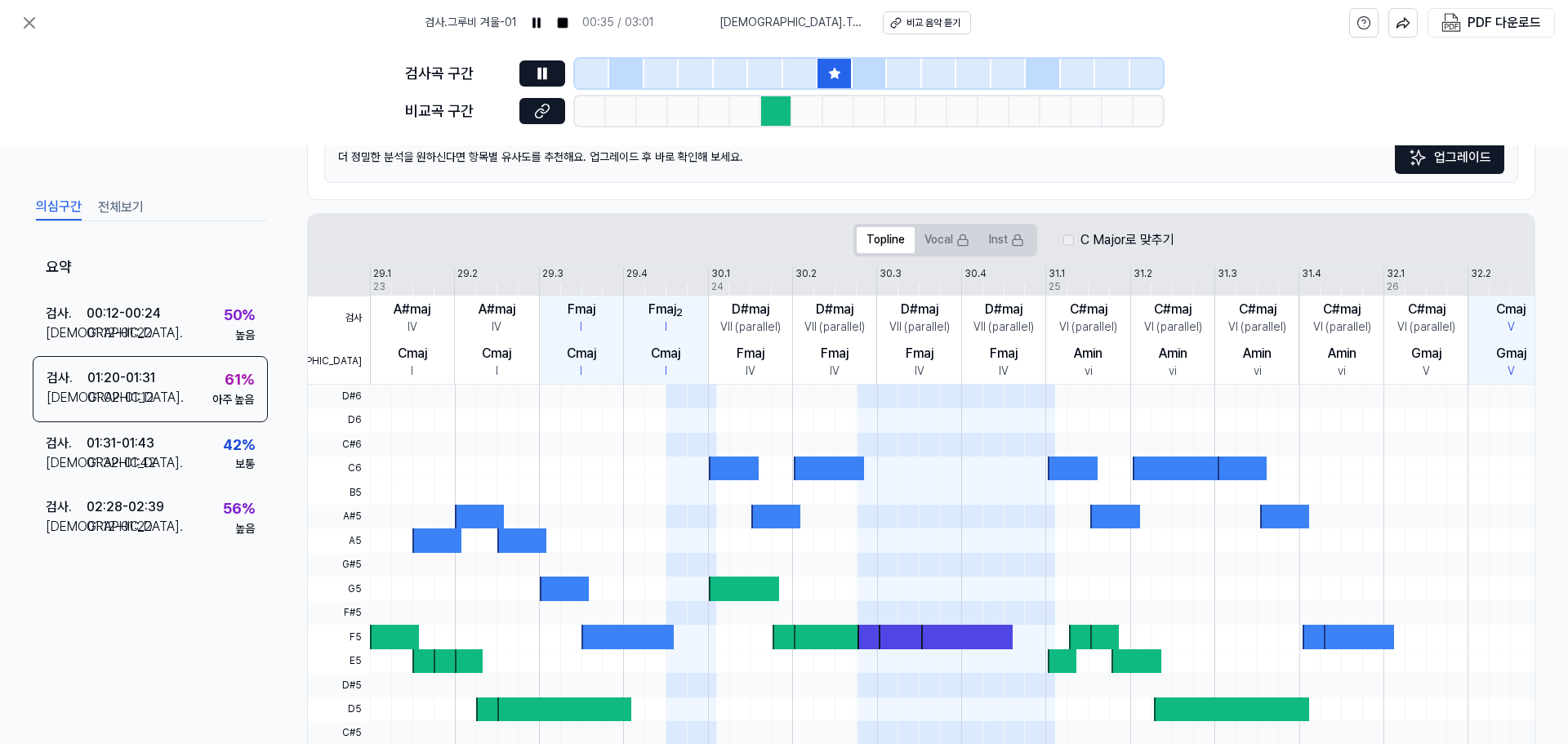
scroll to position [279, 0]
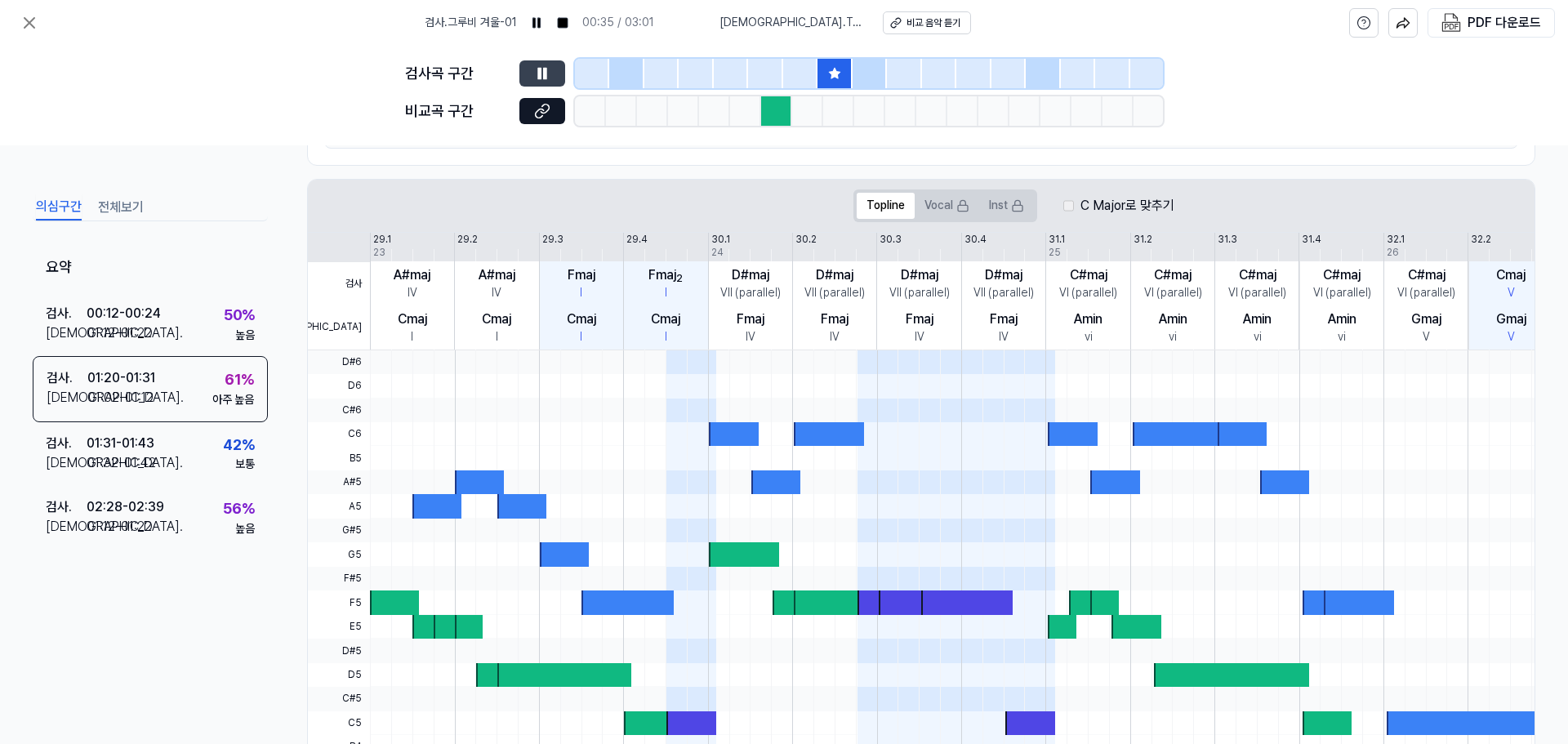
click at [548, 70] on icon at bounding box center [542, 73] width 16 height 16
click at [549, 74] on icon at bounding box center [542, 73] width 16 height 16
click at [775, 112] on div at bounding box center [776, 110] width 31 height 29
click at [543, 110] on icon at bounding box center [540, 113] width 8 height 9
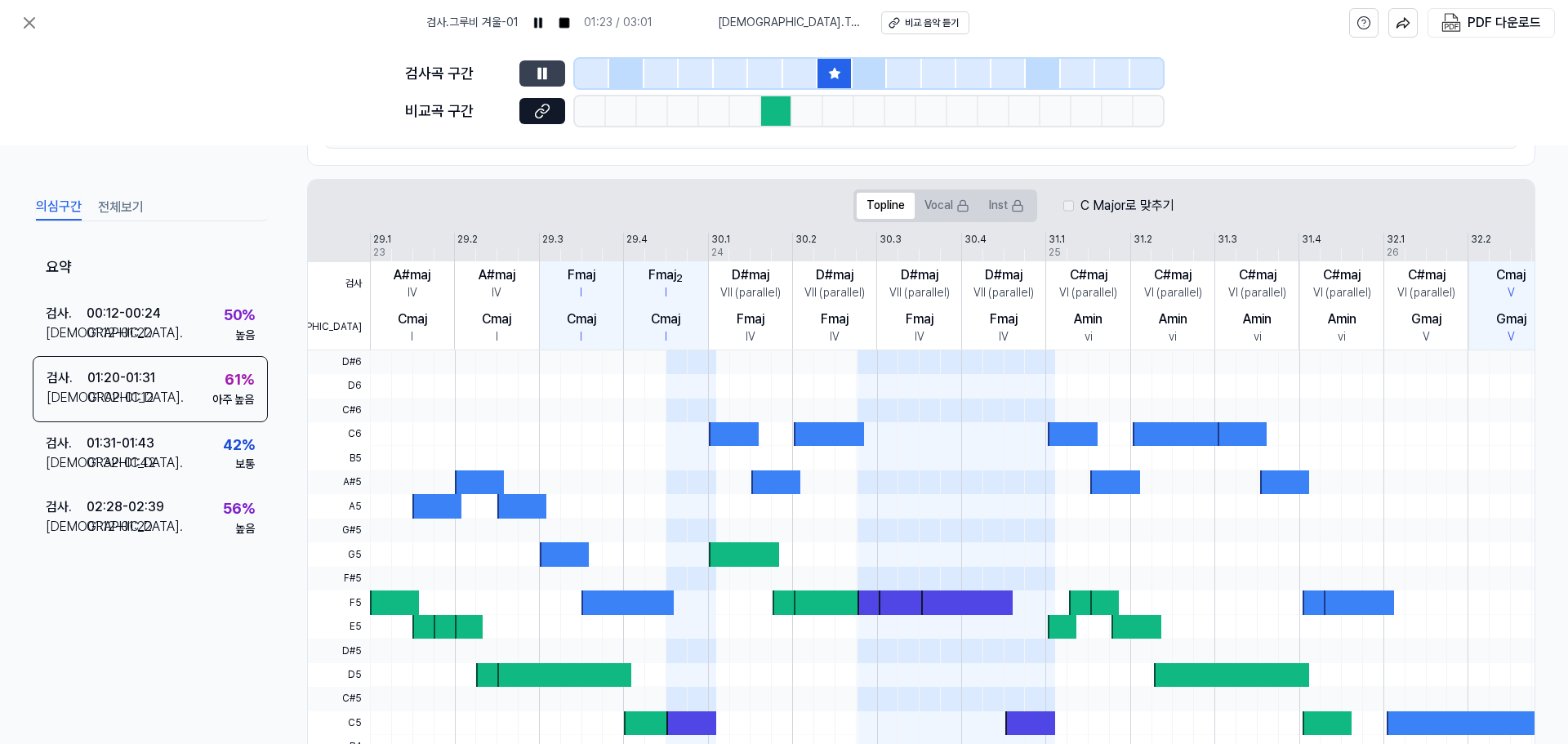
click at [562, 79] on button at bounding box center [541, 73] width 45 height 26
click at [934, 208] on button "Vocal" at bounding box center [946, 205] width 64 height 26
click at [1028, 212] on button "Inst" at bounding box center [1006, 205] width 54 height 26
click at [1097, 202] on label "C Major로 맞추기" at bounding box center [1127, 206] width 93 height 20
